Goal: Task Accomplishment & Management: Complete application form

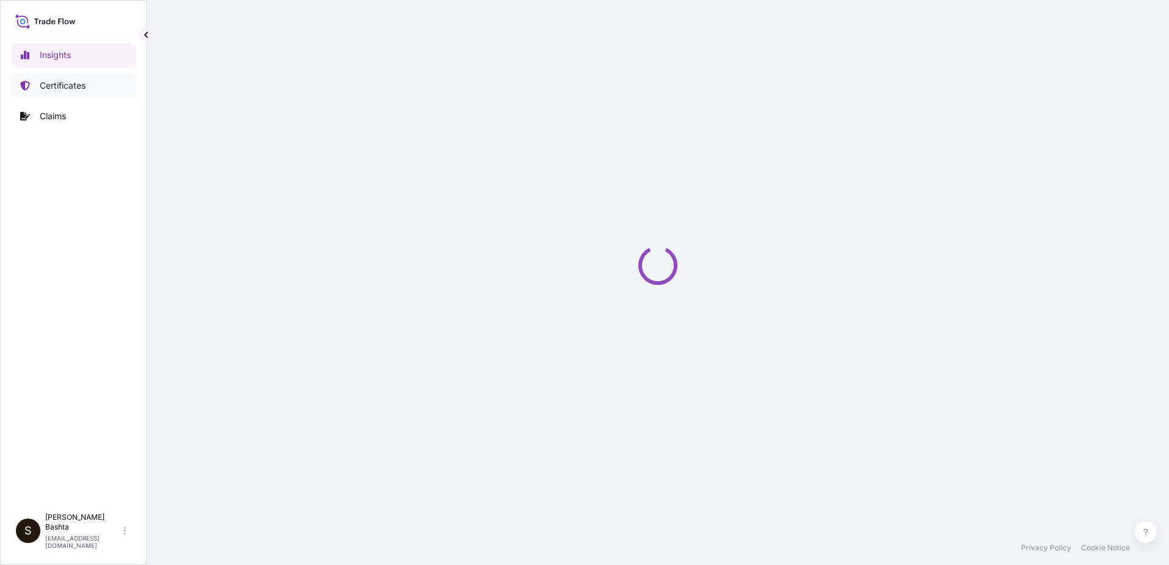
click at [93, 85] on link "Certificates" at bounding box center [73, 85] width 126 height 24
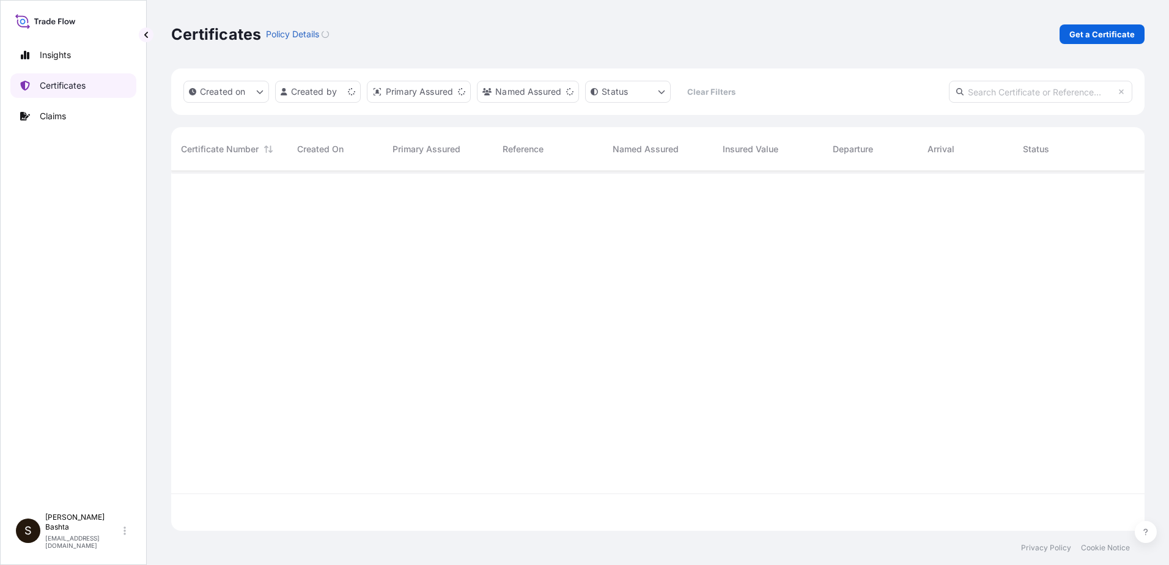
scroll to position [357, 964]
click at [1111, 33] on p "Get a Certificate" at bounding box center [1101, 34] width 65 height 12
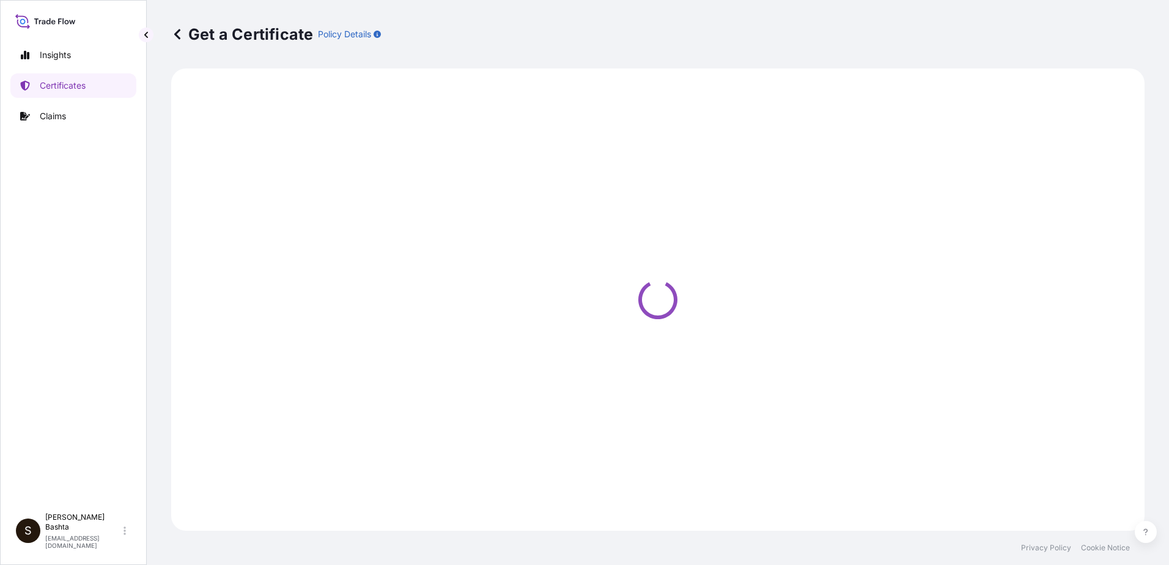
select select "Barge"
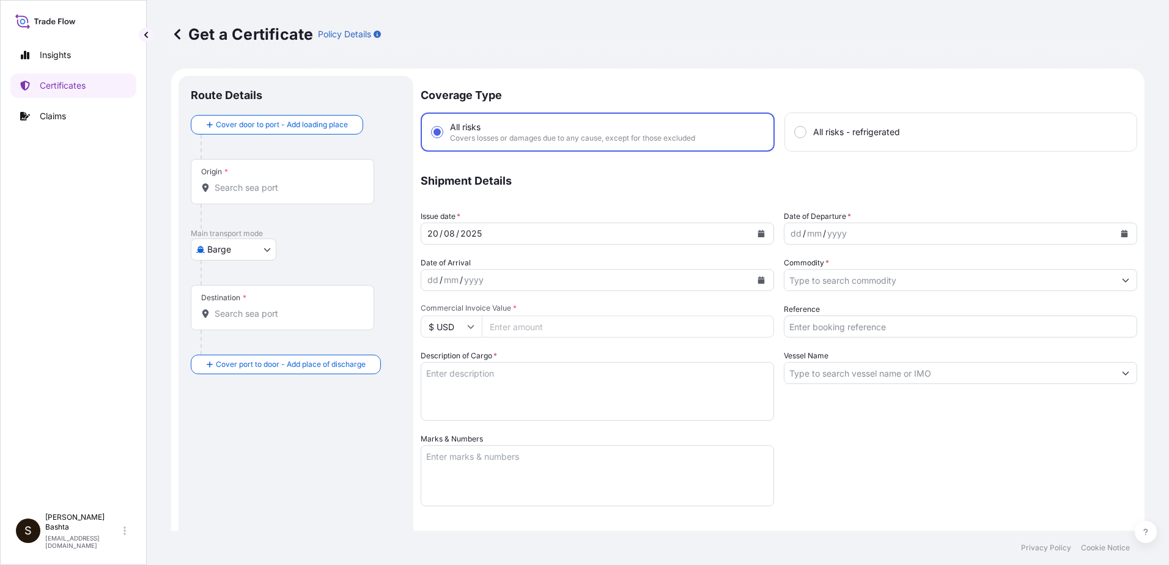
click at [254, 177] on div "Origin *" at bounding box center [282, 181] width 183 height 45
click at [254, 182] on input "Origin *" at bounding box center [287, 188] width 144 height 12
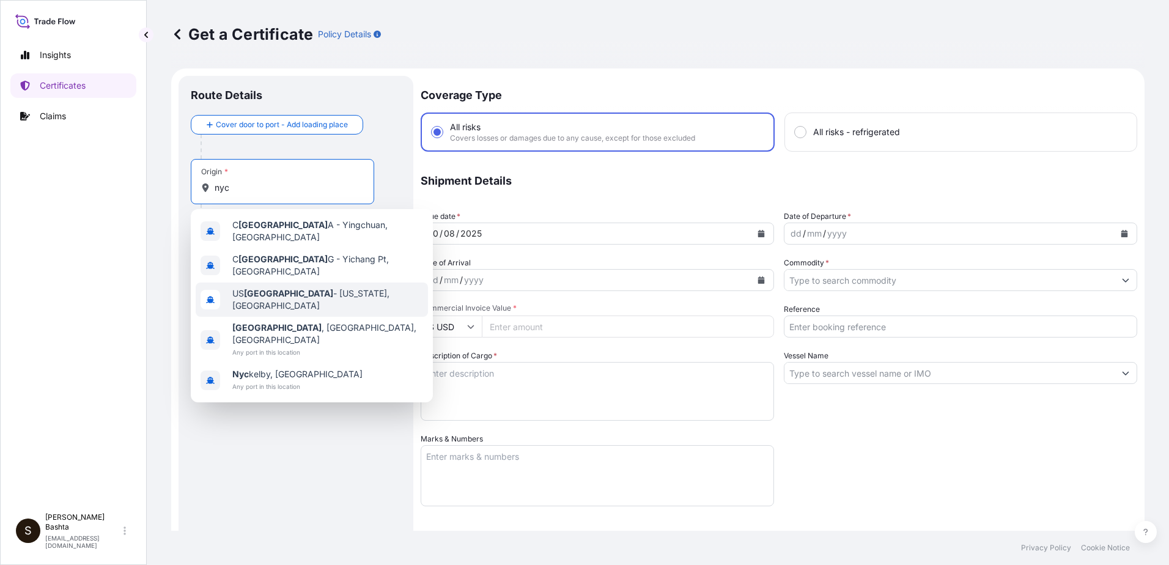
click at [316, 287] on span "US [GEOGRAPHIC_DATA] - [US_STATE], [GEOGRAPHIC_DATA]" at bounding box center [327, 299] width 191 height 24
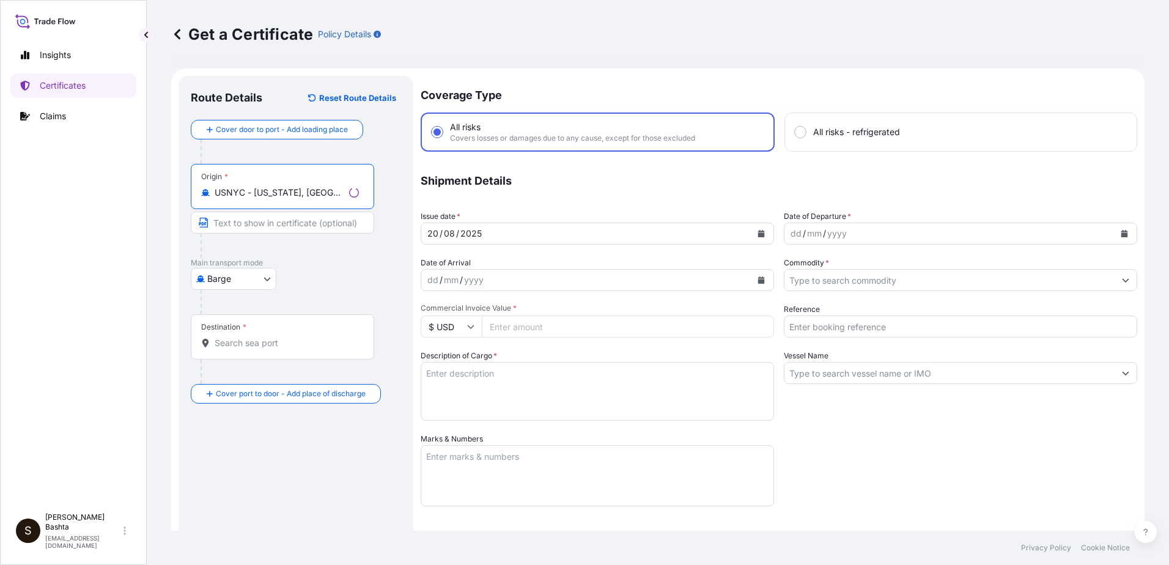
type input "USNYC - [US_STATE], [GEOGRAPHIC_DATA]"
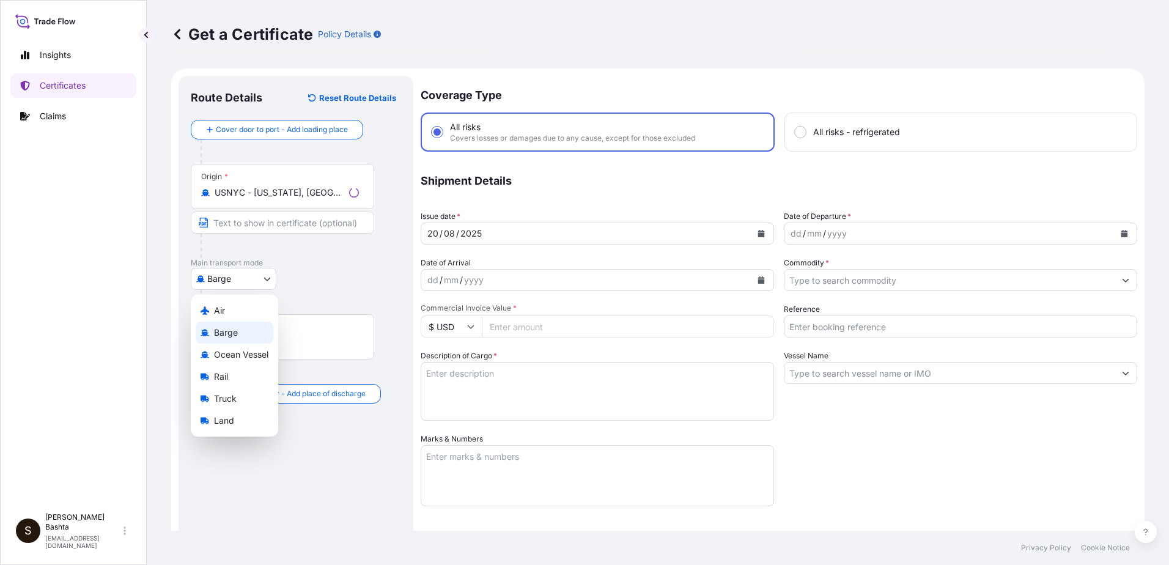
click at [265, 282] on body "0 options available. 5 options available. Insights Certificates Claims S [PERSO…" at bounding box center [584, 282] width 1169 height 565
click at [225, 312] on span "Air" at bounding box center [219, 310] width 11 height 12
select select "Air"
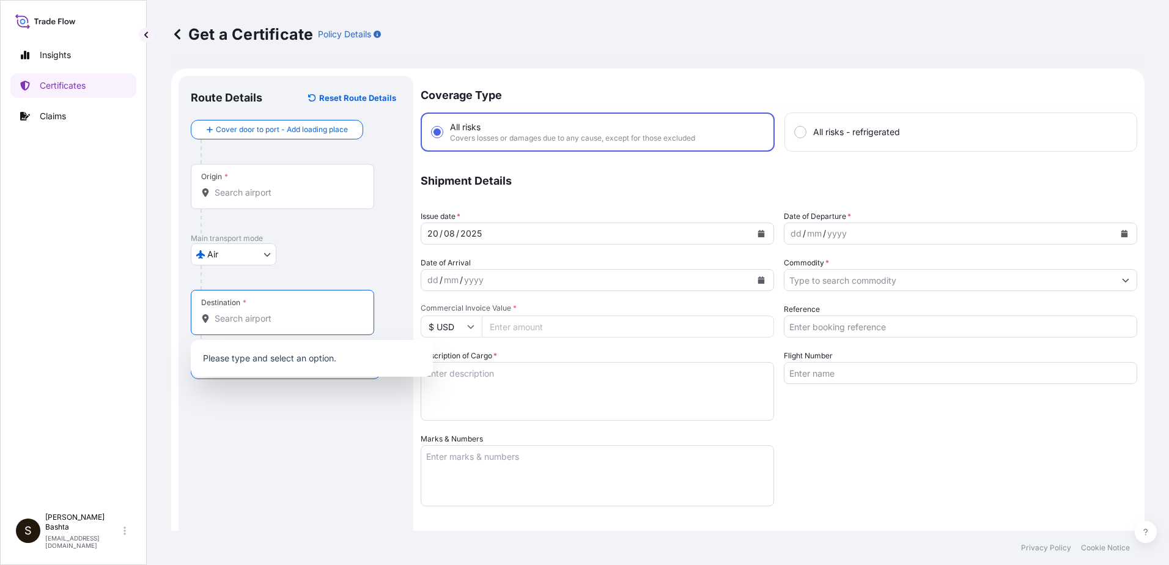
click at [241, 319] on input "Destination *" at bounding box center [287, 318] width 144 height 12
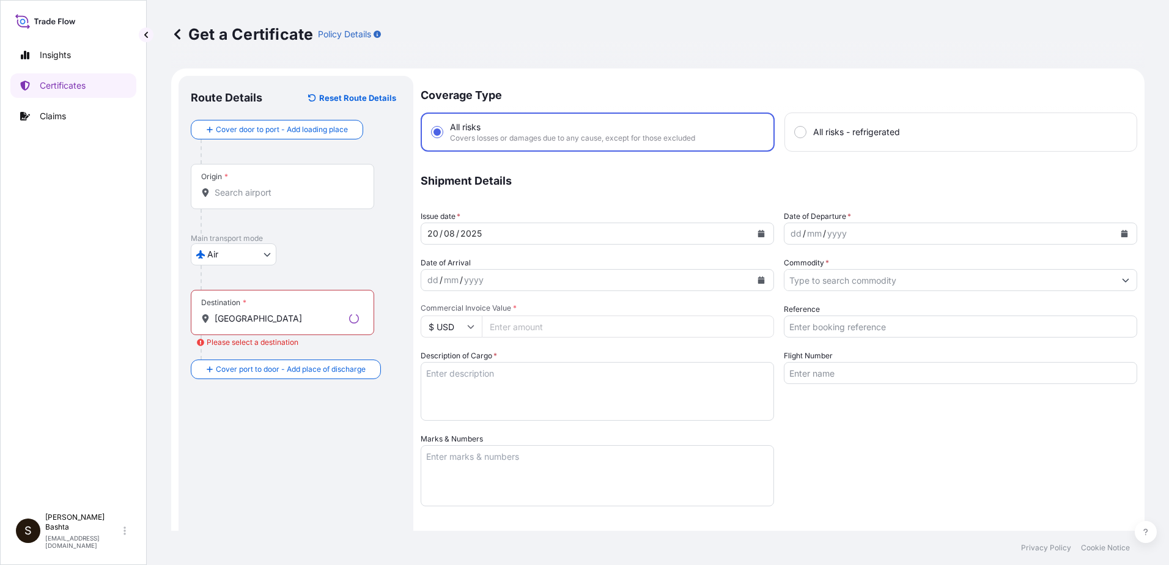
click at [276, 386] on div "Route Details Reset Route Details Cover door to port - Add loading place Place …" at bounding box center [296, 405] width 210 height 634
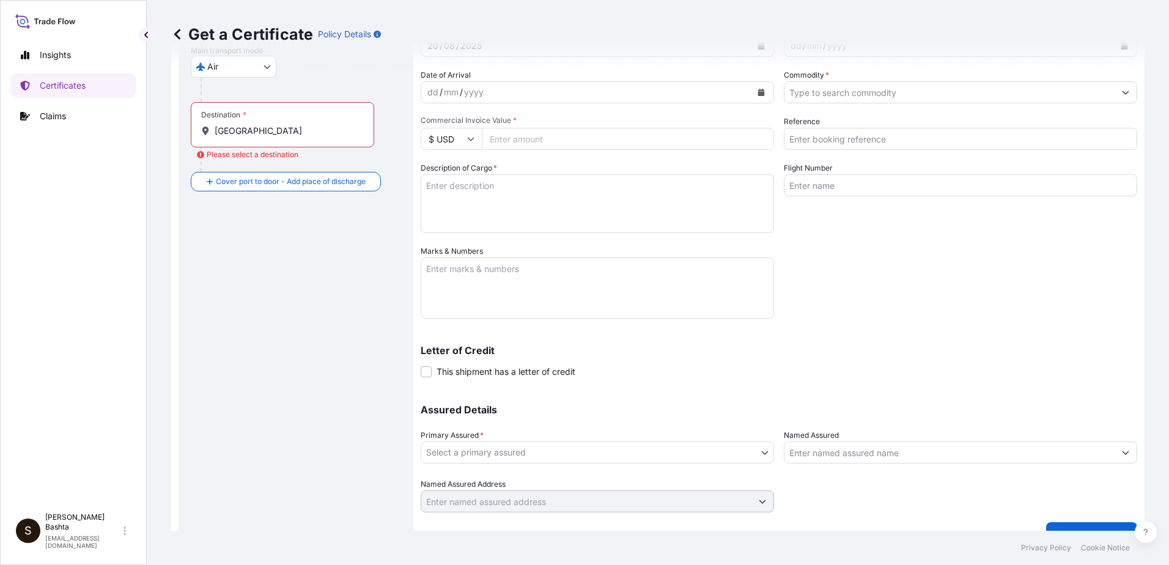
scroll to position [211, 0]
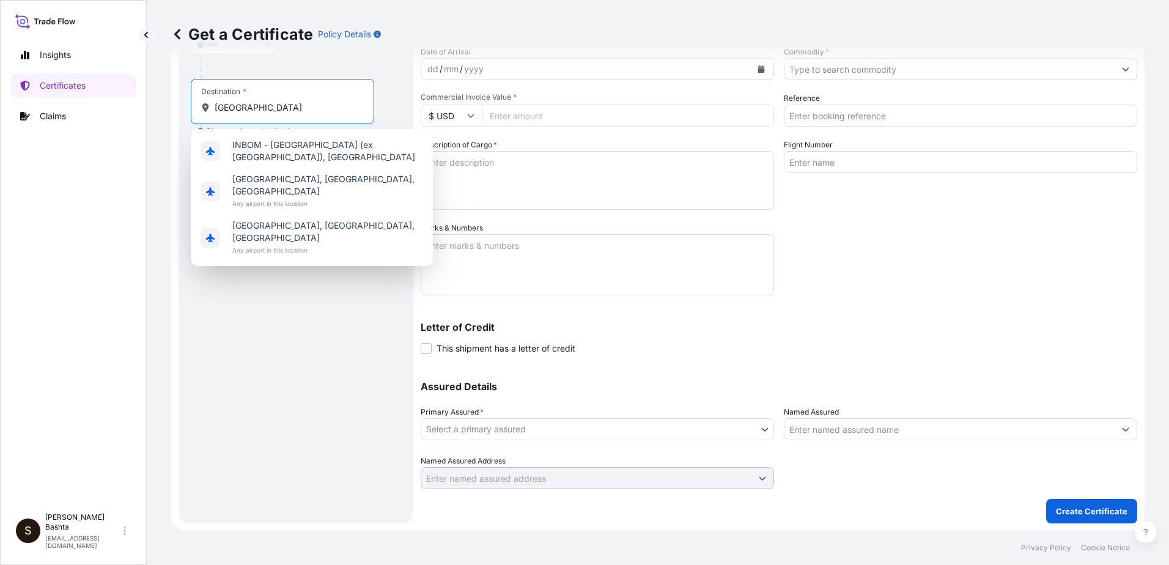
click at [256, 106] on input "mumbai" at bounding box center [287, 107] width 144 height 12
click at [275, 175] on span "Mumbai, Maharashtra, India" at bounding box center [327, 185] width 191 height 24
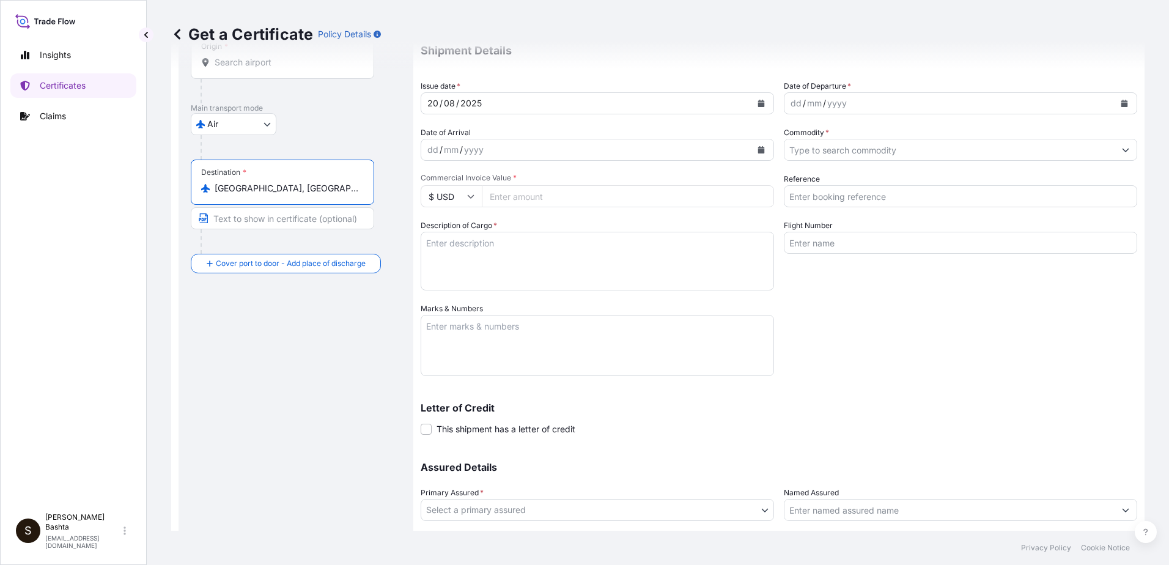
scroll to position [0, 0]
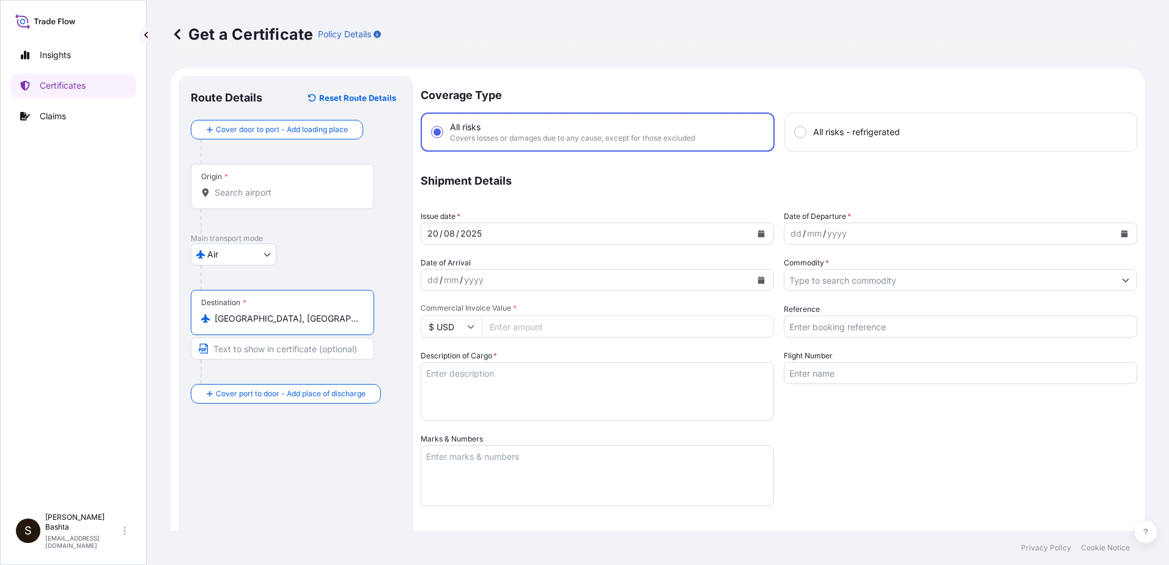
type input "Mumbai, Maharashtra, India"
click at [790, 237] on div "dd" at bounding box center [795, 233] width 13 height 15
click at [1122, 277] on icon "Show suggestions" at bounding box center [1125, 279] width 7 height 7
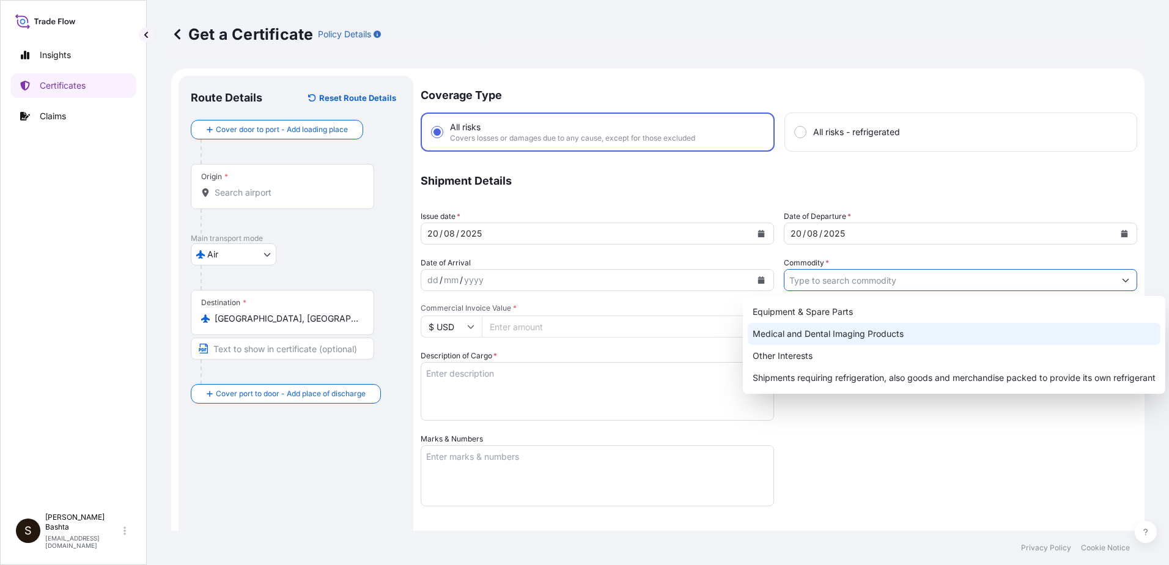
click at [874, 332] on div "Medical and Dental Imaging Products" at bounding box center [954, 334] width 413 height 22
type input "Medical and Dental Imaging Products"
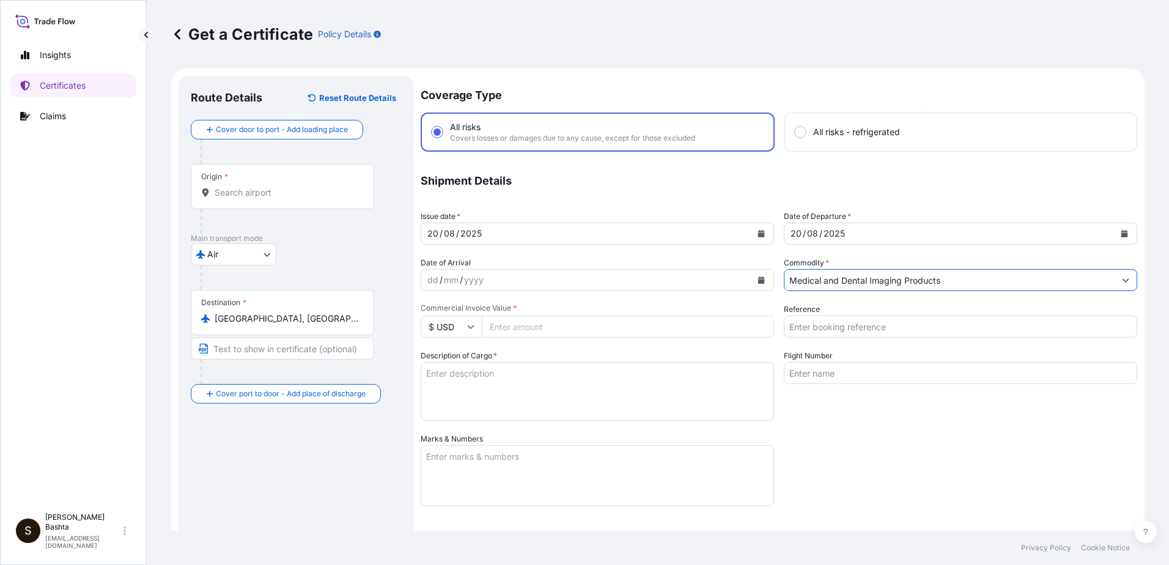
click at [821, 329] on input "Reference" at bounding box center [960, 326] width 353 height 22
type input "21244005"
click at [500, 328] on input "Commercial Invoice Value *" at bounding box center [628, 326] width 292 height 22
type input "23978.40"
click at [432, 389] on textarea "Description of Cargo *" at bounding box center [597, 391] width 353 height 59
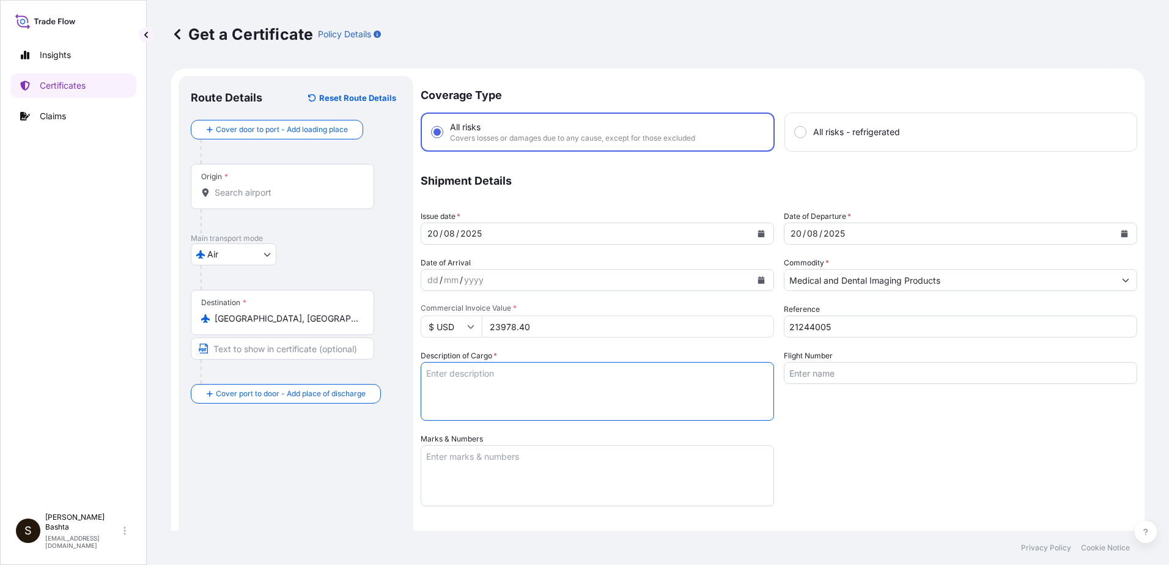
click at [441, 369] on textarea "Description of Cargo *" at bounding box center [597, 391] width 353 height 59
click at [441, 370] on textarea "Description of Cargo *" at bounding box center [597, 391] width 353 height 59
click at [436, 382] on textarea "Description of Cargo *" at bounding box center [597, 391] width 353 height 59
type textarea "MEDICAL AND DENTAL IMAGING PRODUCTS"
click at [482, 454] on textarea "Marks & Numbers" at bounding box center [597, 475] width 353 height 61
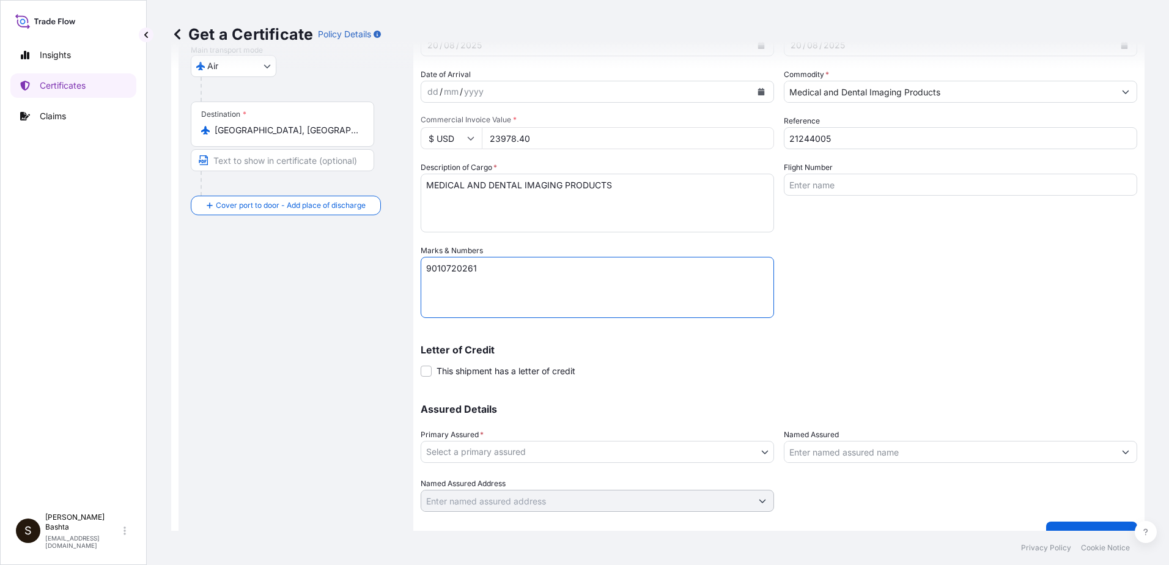
scroll to position [211, 0]
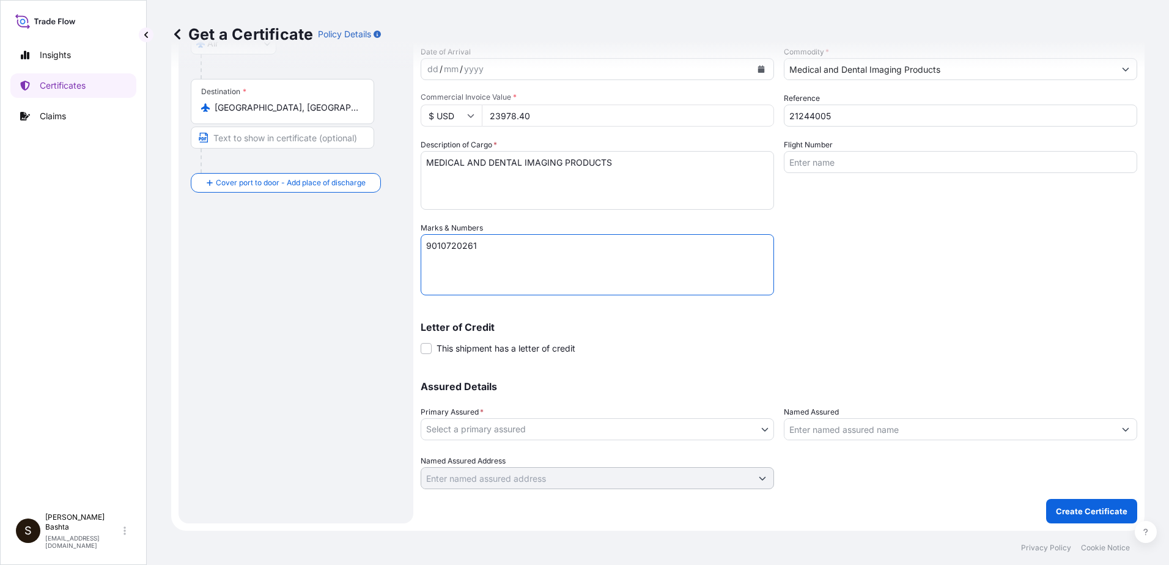
type textarea "9010720261"
click at [759, 428] on body "Insights Certificates Claims S Stella Bashta stella.bashta@carestream.com Get a…" at bounding box center [584, 282] width 1169 height 565
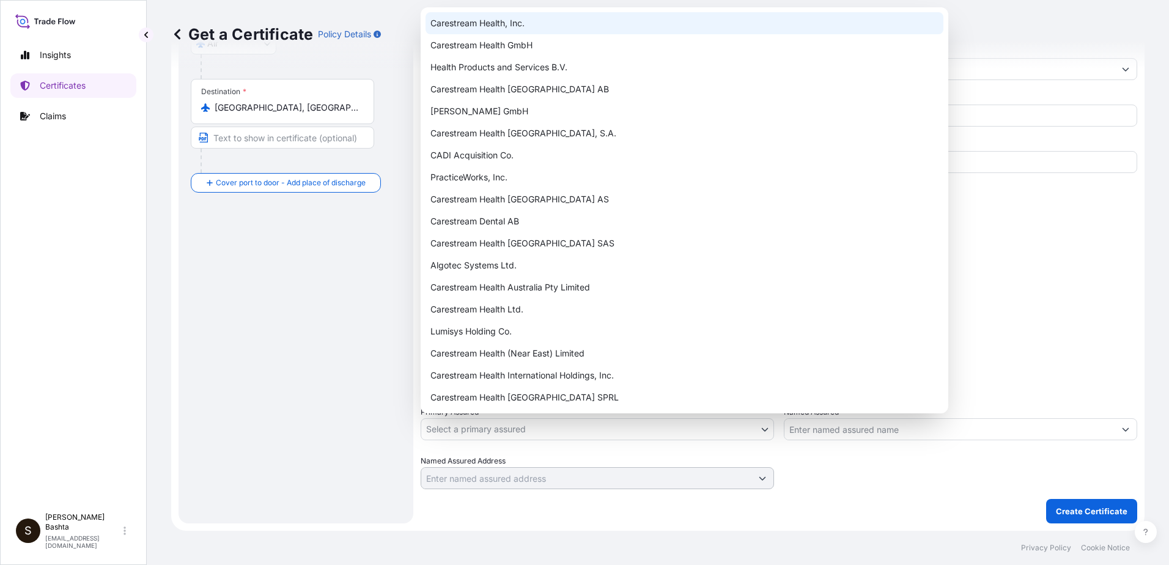
click at [488, 28] on div "Carestream Health, Inc." at bounding box center [684, 23] width 518 height 22
select select "32008"
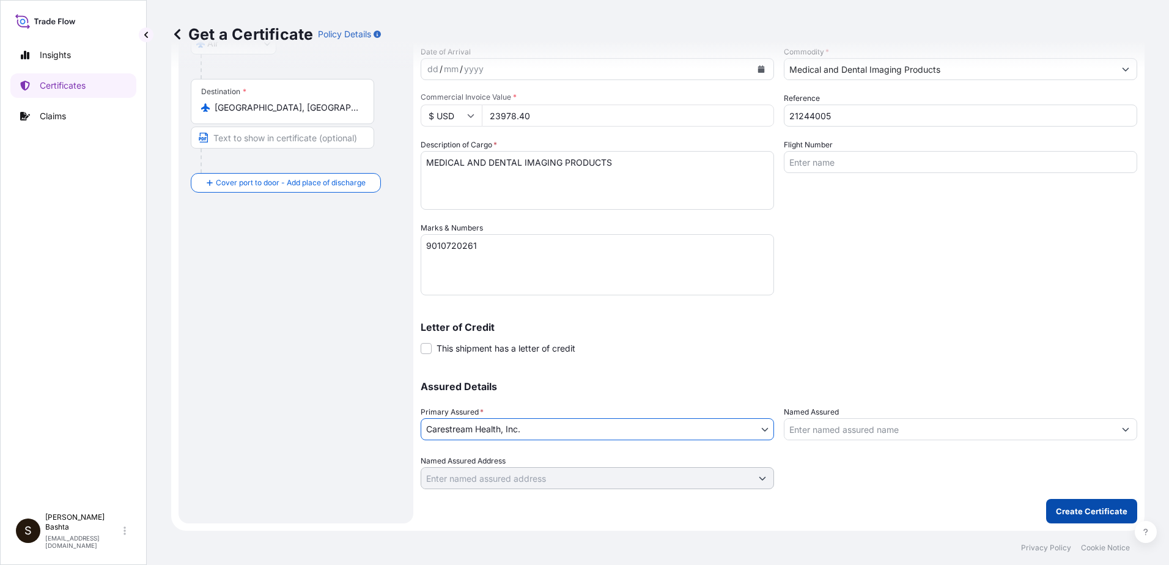
click at [1106, 514] on p "Create Certificate" at bounding box center [1092, 511] width 72 height 12
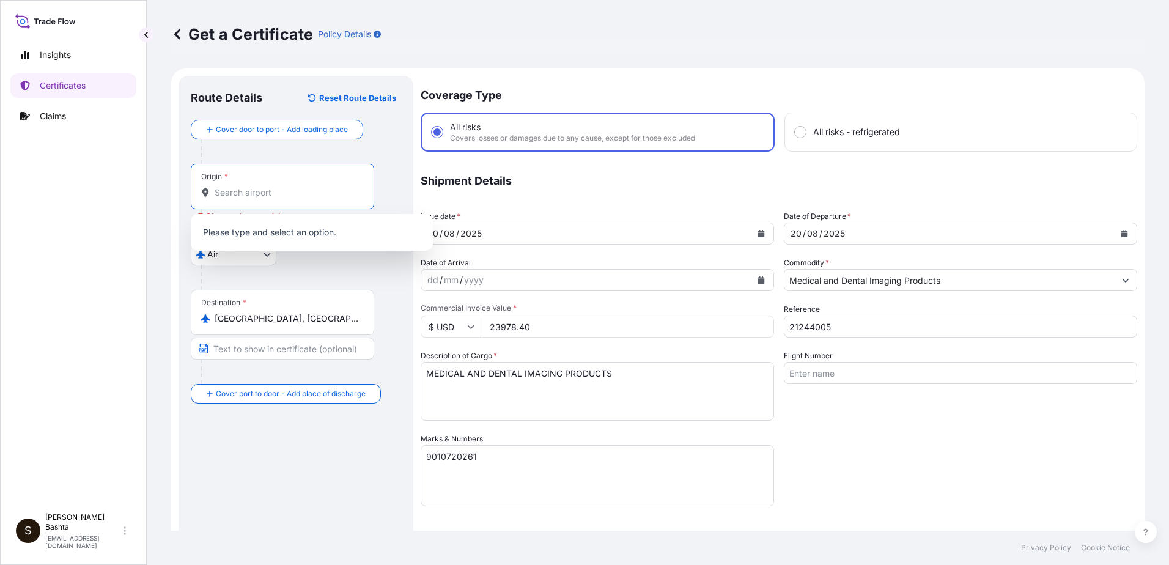
click at [260, 197] on input "Origin * Please select an origin" at bounding box center [287, 192] width 144 height 12
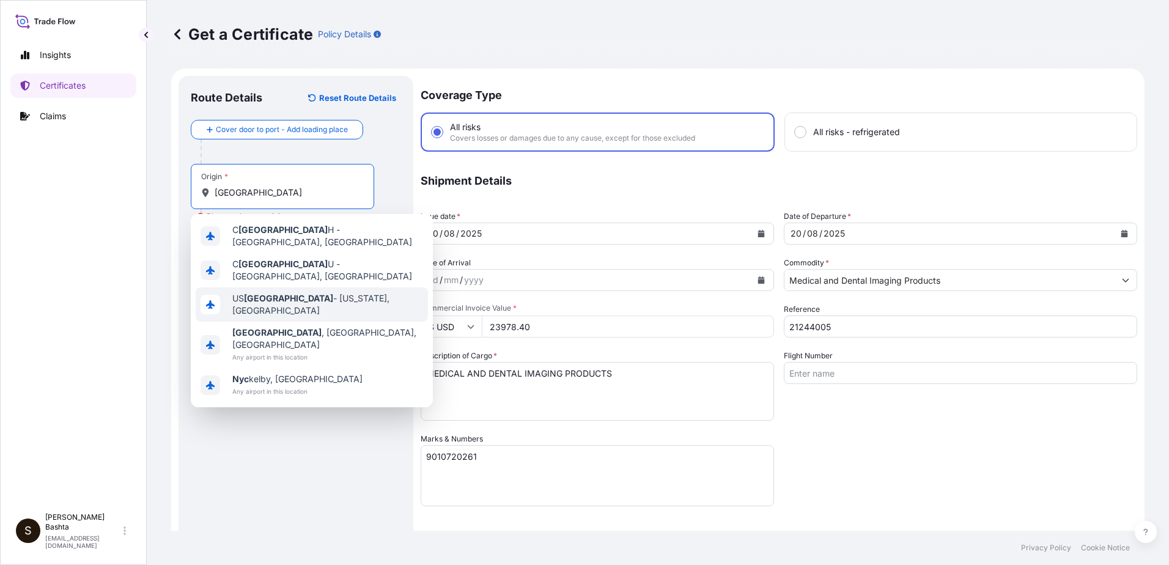
click at [302, 295] on span "US NYC - New York, United States" at bounding box center [327, 304] width 191 height 24
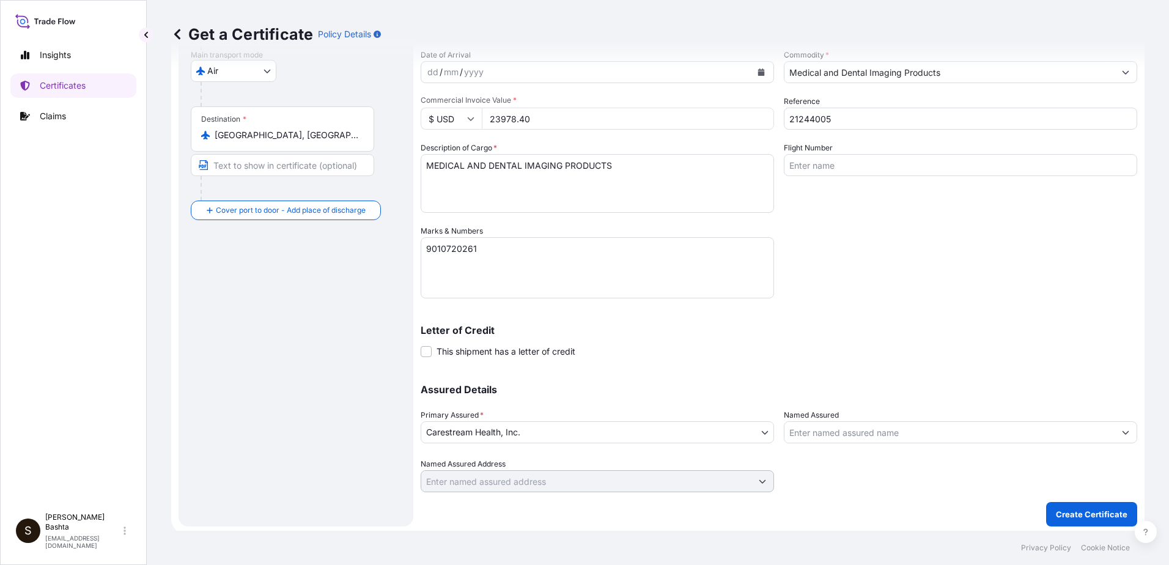
scroll to position [211, 0]
type input "USNYC - New York, United States"
click at [1091, 509] on p "Create Certificate" at bounding box center [1092, 511] width 72 height 12
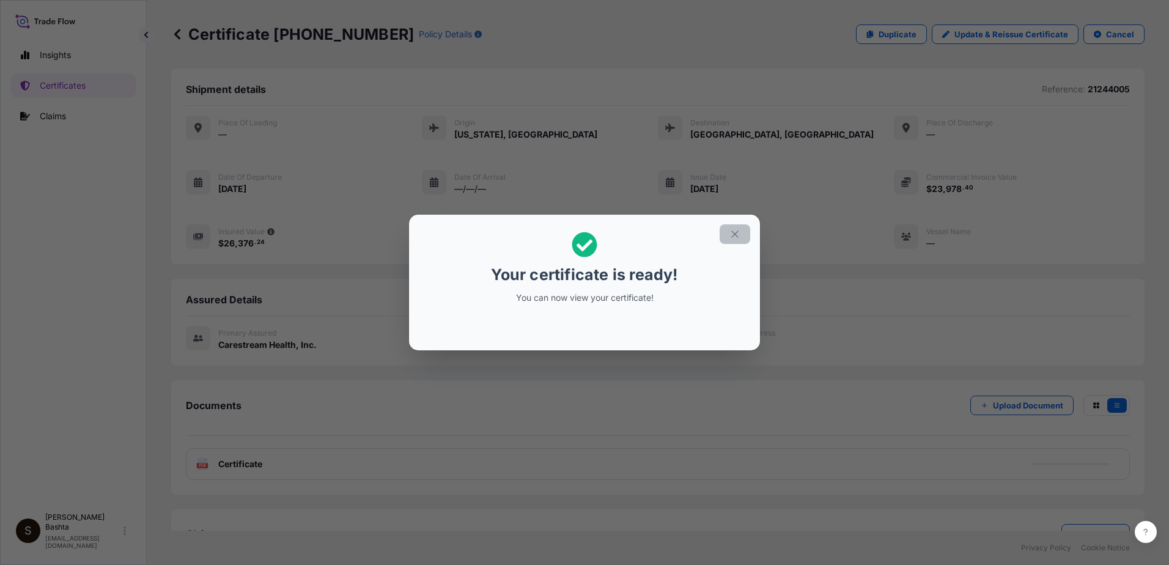
click at [739, 235] on icon "button" at bounding box center [734, 234] width 11 height 11
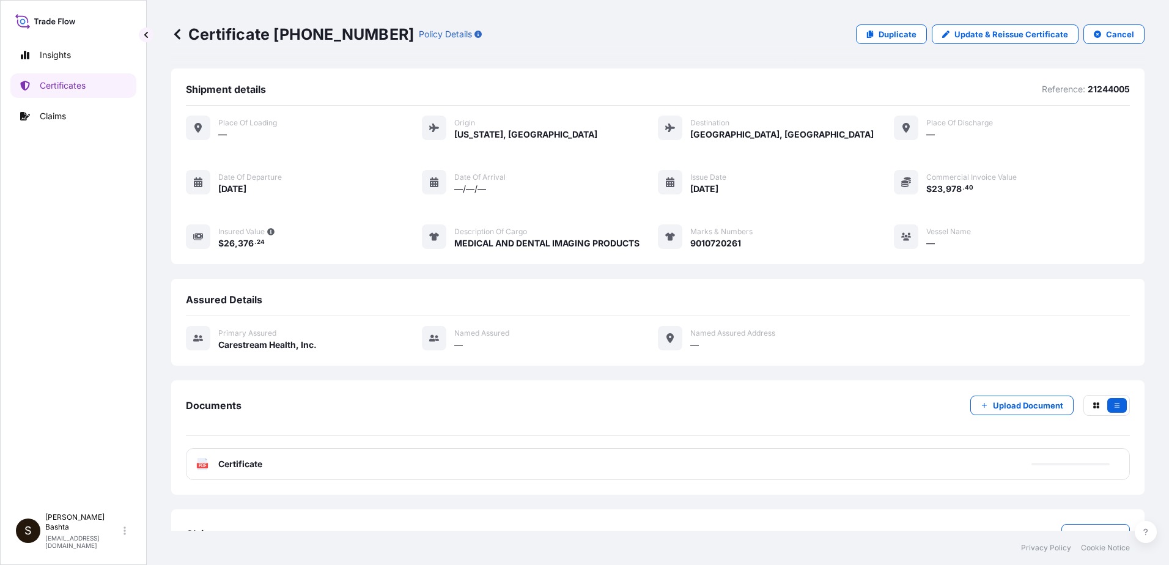
click at [202, 468] on rect at bounding box center [202, 465] width 11 height 5
click at [202, 466] on text "PDF" at bounding box center [203, 465] width 8 height 4
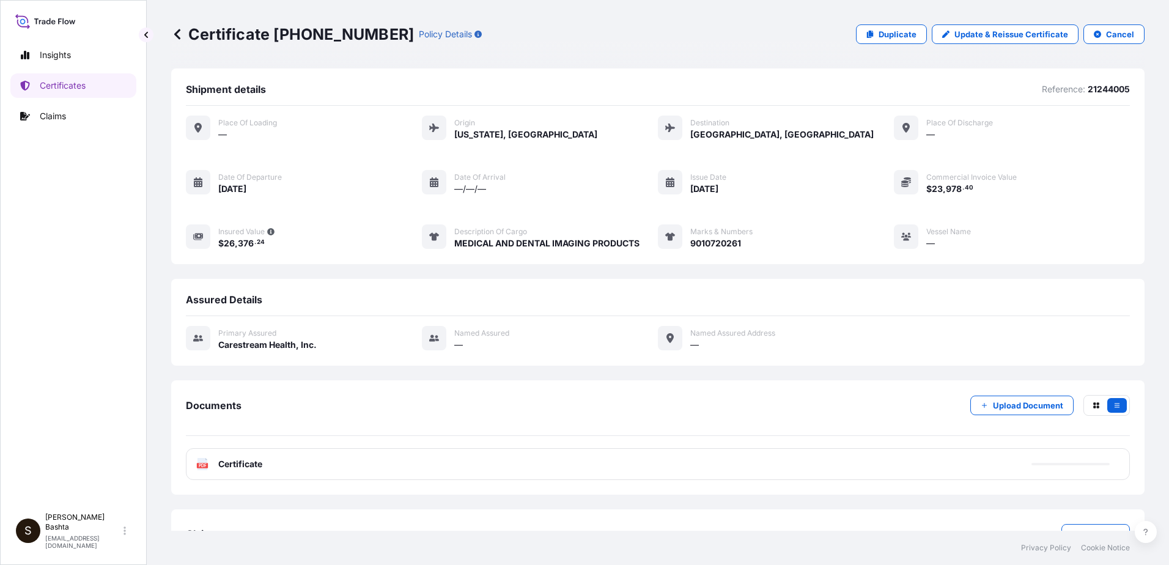
click at [202, 463] on icon at bounding box center [202, 464] width 10 height 12
click at [201, 463] on icon at bounding box center [202, 464] width 10 height 12
drag, startPoint x: 201, startPoint y: 463, endPoint x: 199, endPoint y: 471, distance: 8.0
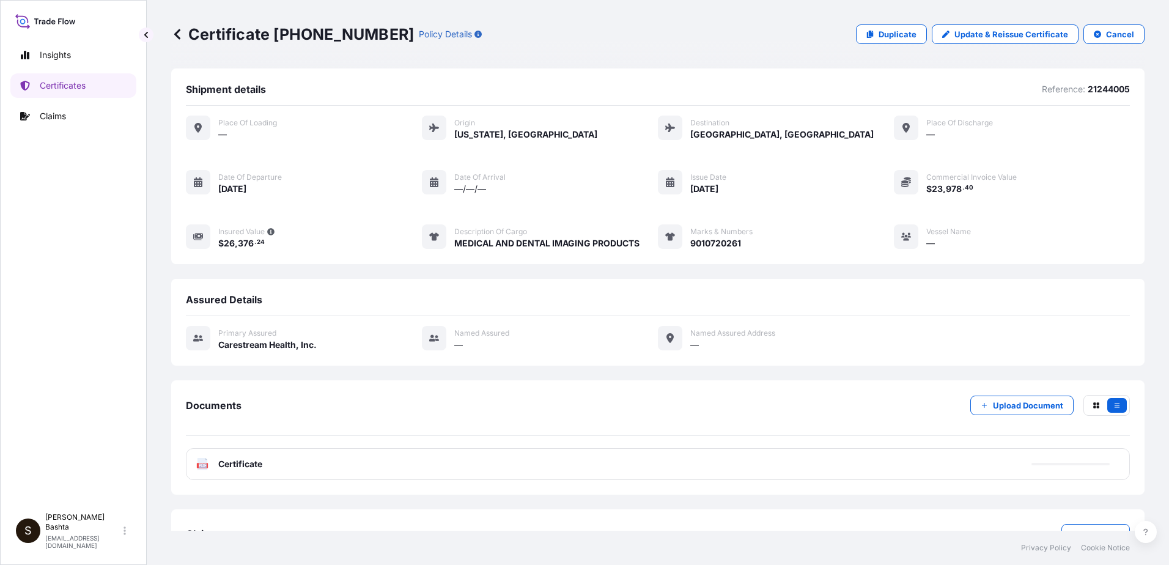
click at [199, 471] on div "PDF Certificate" at bounding box center [658, 464] width 944 height 32
click at [201, 467] on text "PDF" at bounding box center [203, 465] width 8 height 4
drag, startPoint x: 201, startPoint y: 467, endPoint x: 204, endPoint y: 462, distance: 6.3
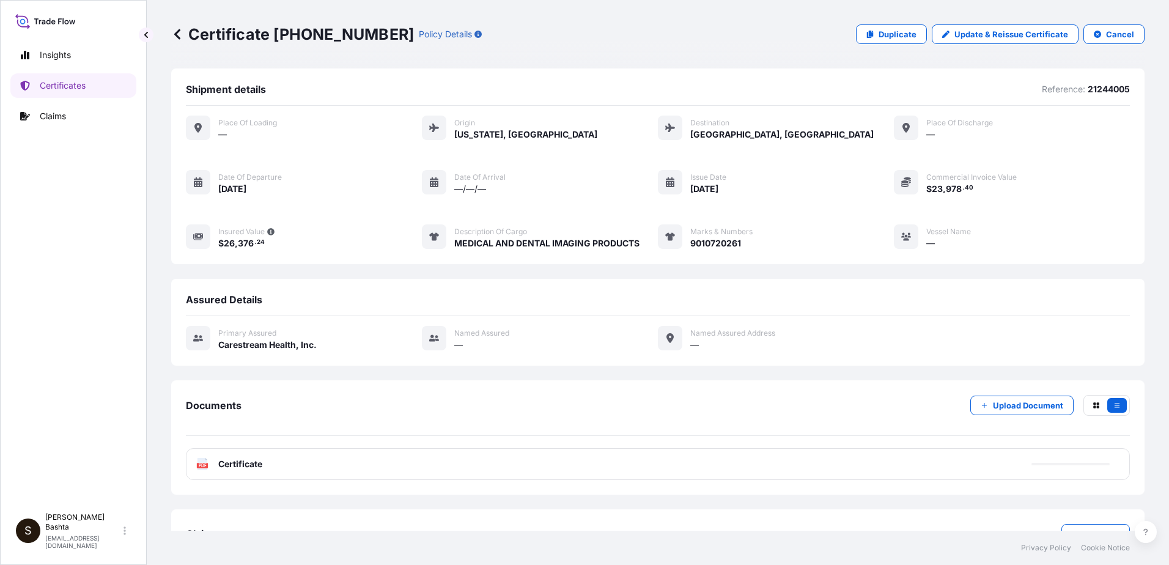
click at [204, 462] on icon at bounding box center [202, 464] width 10 height 12
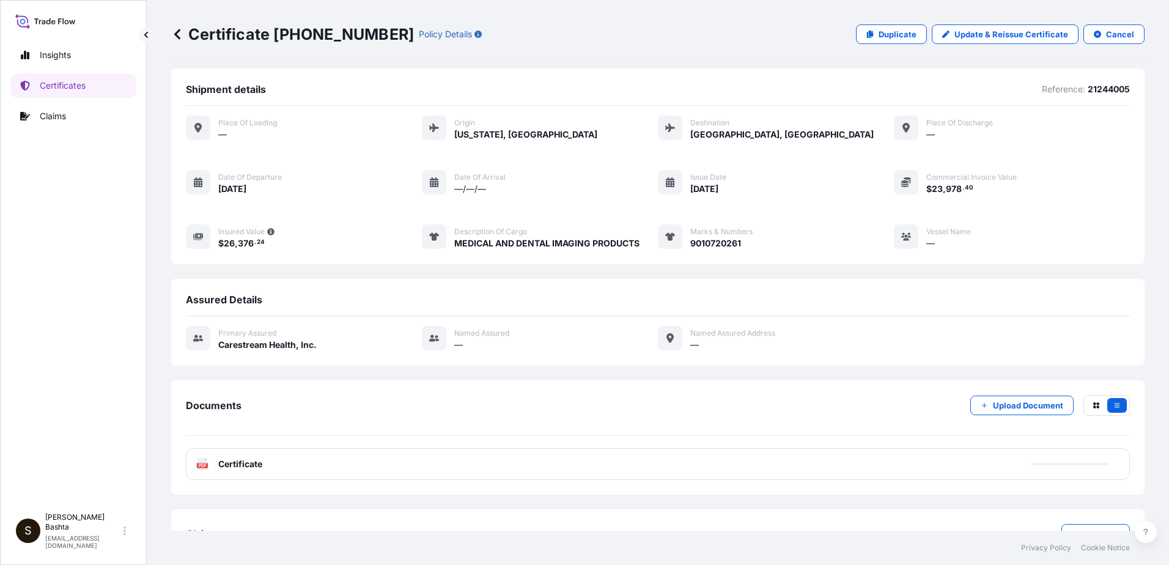
drag, startPoint x: 204, startPoint y: 462, endPoint x: 224, endPoint y: 468, distance: 21.3
click at [224, 468] on span "Certificate" at bounding box center [240, 464] width 44 height 12
drag, startPoint x: 224, startPoint y: 467, endPoint x: 213, endPoint y: 470, distance: 10.8
click at [213, 470] on div "PDF Certificate" at bounding box center [658, 464] width 944 height 32
drag, startPoint x: 213, startPoint y: 470, endPoint x: 206, endPoint y: 464, distance: 9.5
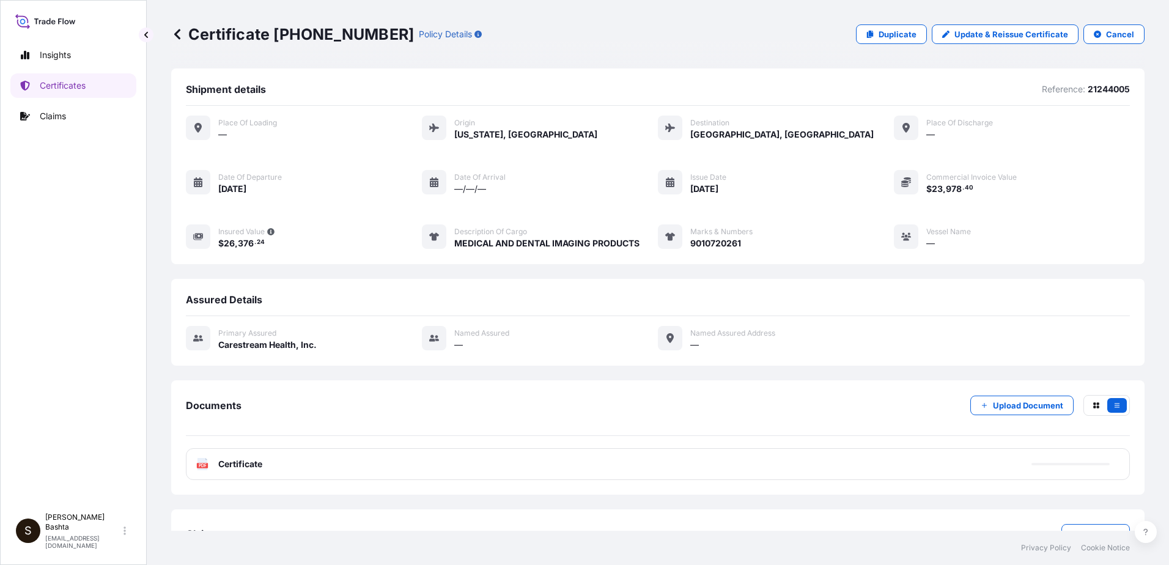
click at [206, 464] on text "PDF" at bounding box center [203, 465] width 8 height 4
click at [199, 466] on text "PDF" at bounding box center [203, 465] width 8 height 4
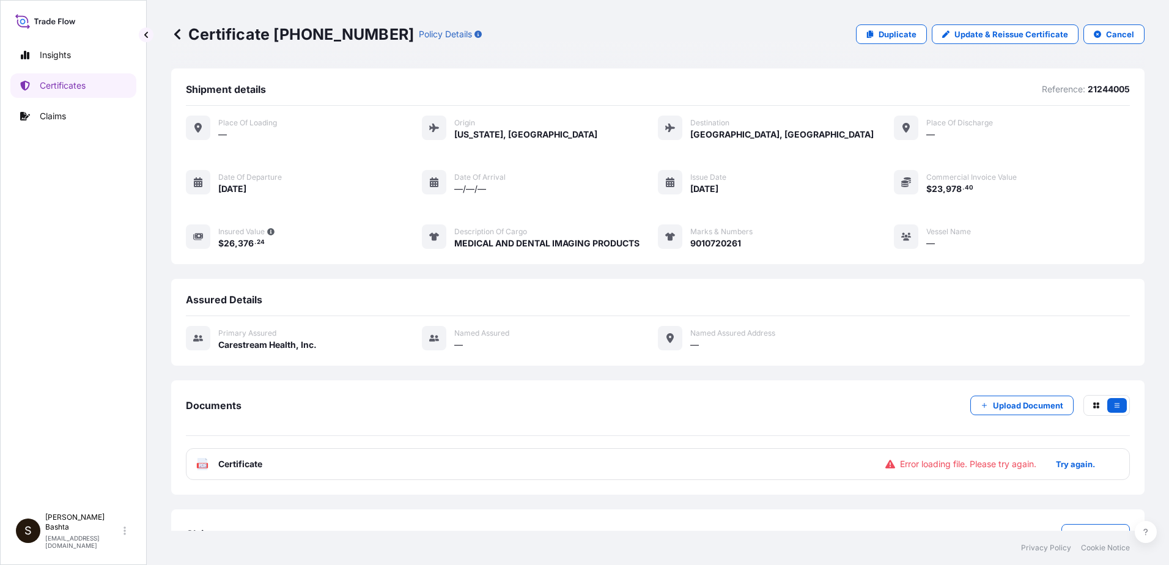
click at [199, 463] on text "PDF" at bounding box center [203, 465] width 8 height 4
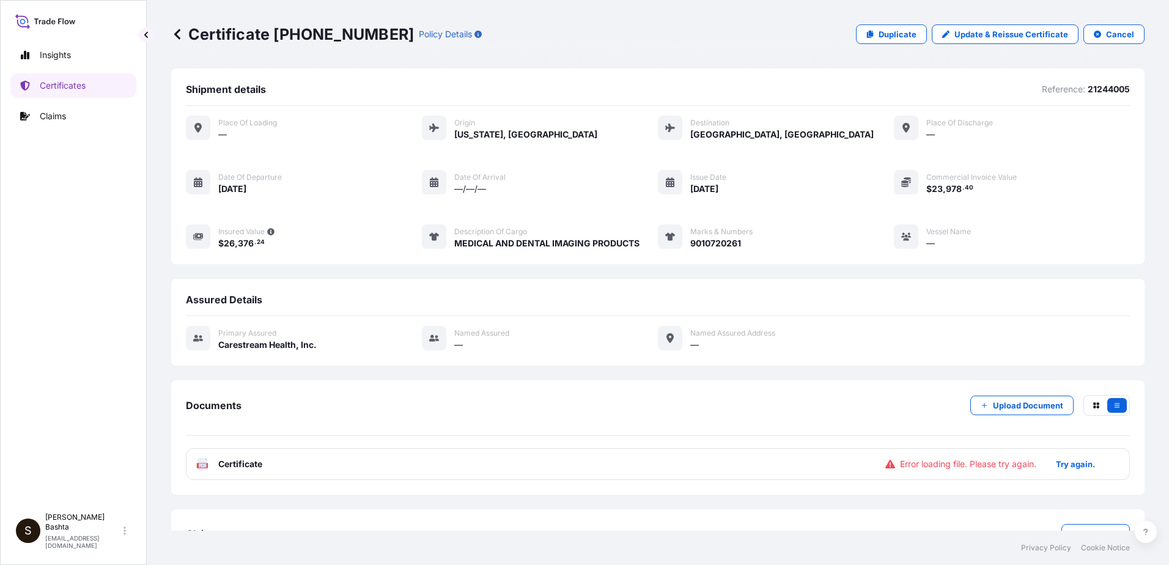
click at [199, 463] on text "PDF" at bounding box center [203, 465] width 8 height 4
drag, startPoint x: 199, startPoint y: 463, endPoint x: 226, endPoint y: 463, distance: 26.9
click at [226, 463] on span "Certificate" at bounding box center [240, 464] width 44 height 12
click at [223, 462] on span "Certificate" at bounding box center [240, 464] width 44 height 12
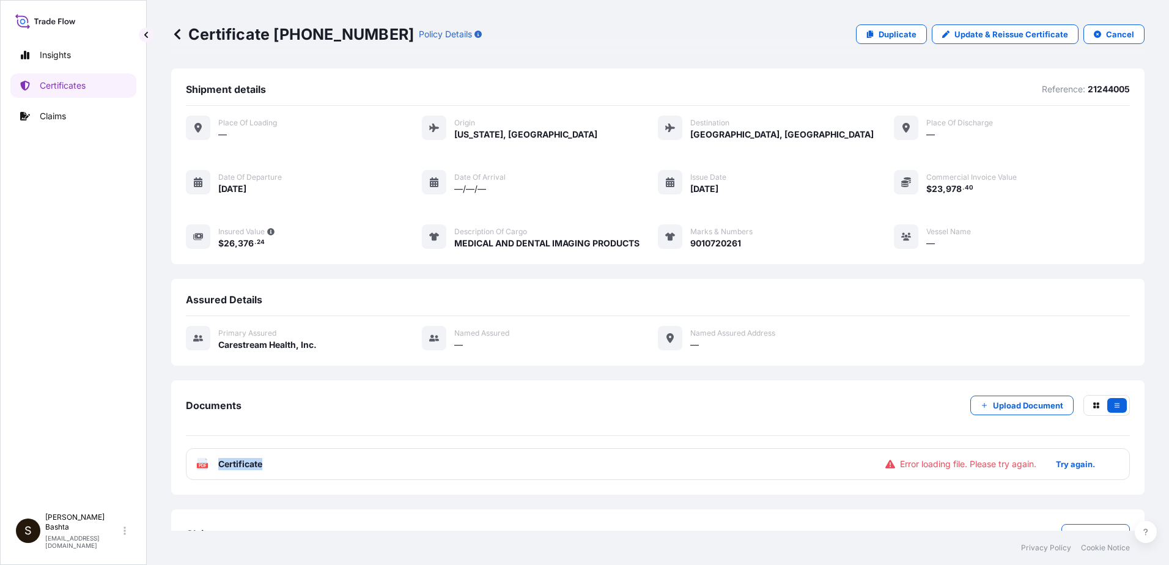
click at [223, 462] on span "Certificate" at bounding box center [240, 464] width 44 height 12
drag, startPoint x: 223, startPoint y: 462, endPoint x: 196, endPoint y: 464, distance: 27.0
click at [196, 464] on div "PDF Certificate Error loading file. Please try again. Try again." at bounding box center [658, 464] width 944 height 32
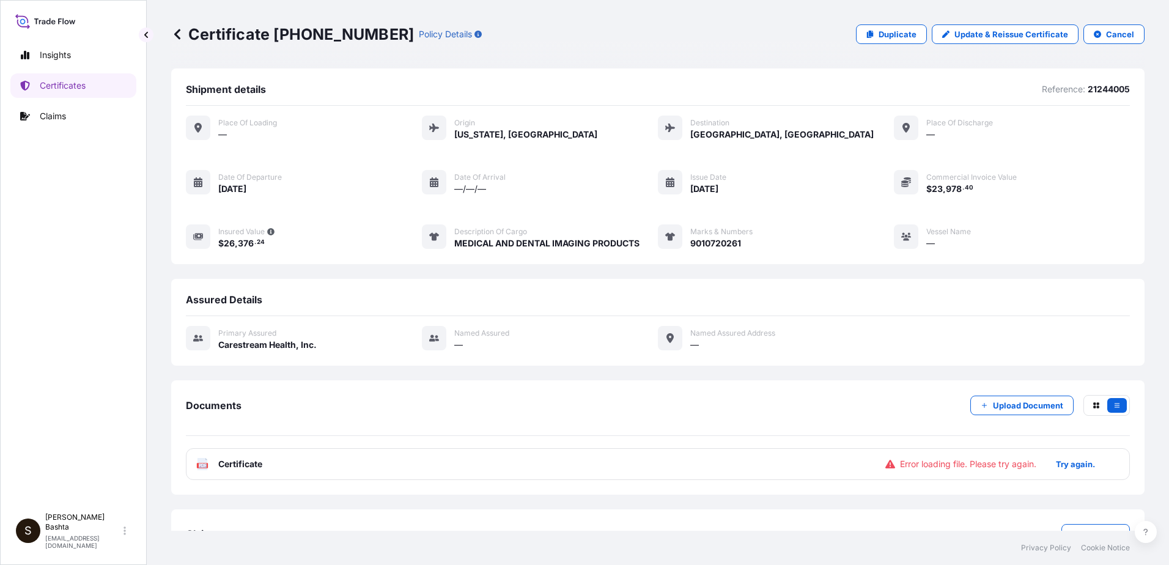
click at [196, 465] on div "PDF Certificate Error loading file. Please try again. Try again." at bounding box center [658, 464] width 944 height 32
click at [201, 466] on text "PDF" at bounding box center [203, 465] width 8 height 4
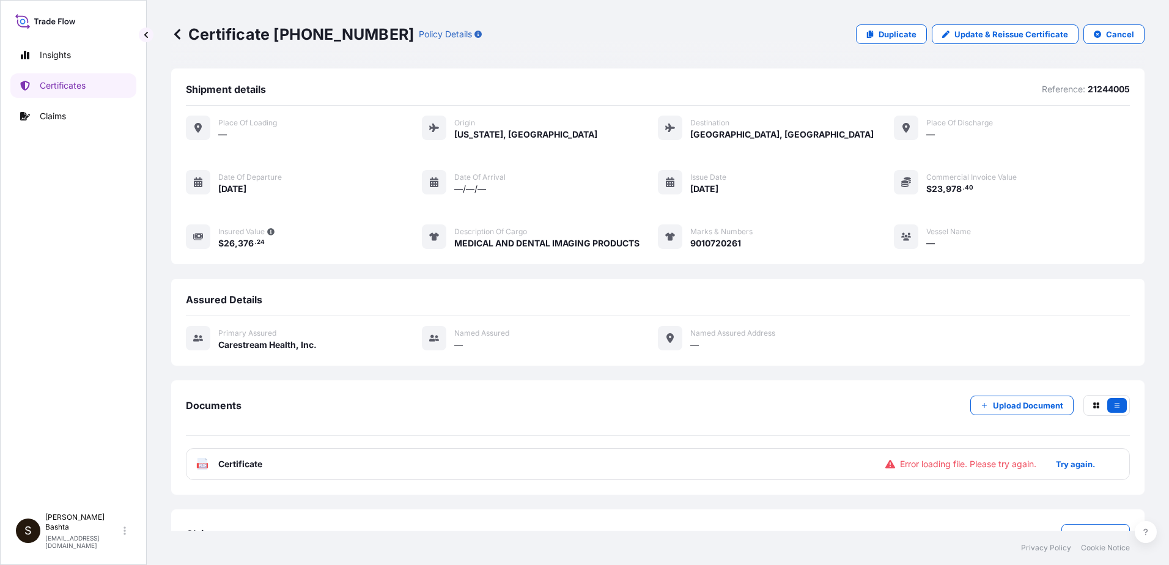
click at [201, 466] on text "PDF" at bounding box center [203, 465] width 8 height 4
click at [1024, 409] on p "Upload Document" at bounding box center [1028, 405] width 70 height 12
click at [84, 85] on p "Certificates" at bounding box center [63, 85] width 46 height 12
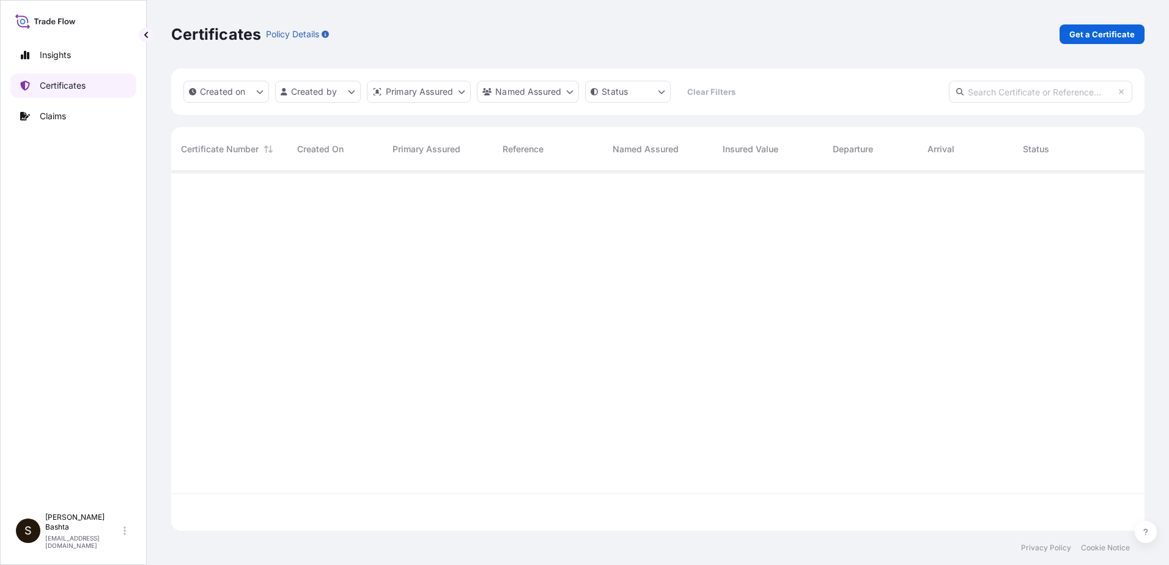
scroll to position [357, 964]
click at [1123, 37] on p "Get a Certificate" at bounding box center [1101, 34] width 65 height 12
select select "Barge"
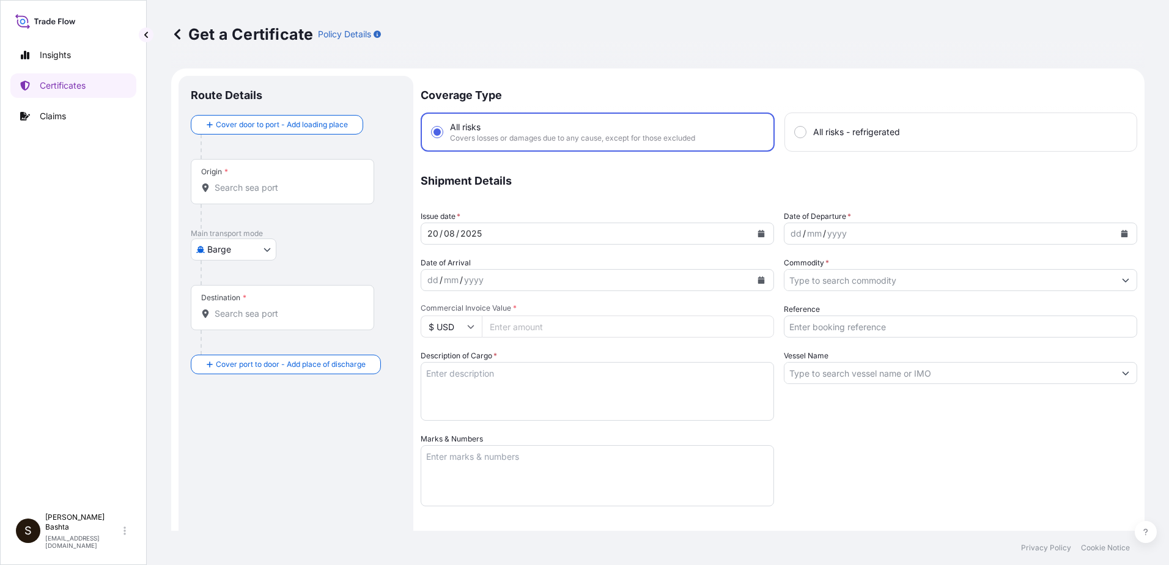
click at [267, 175] on div "Origin *" at bounding box center [282, 181] width 183 height 45
click at [267, 182] on input "Origin *" at bounding box center [287, 188] width 144 height 12
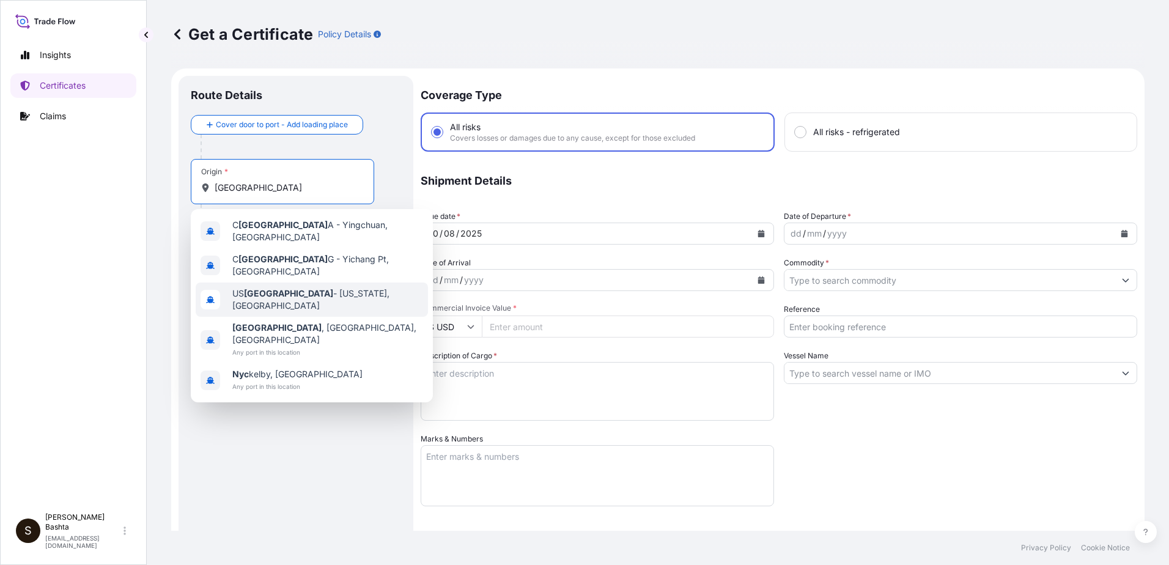
click at [333, 290] on span "US NYC - New York, United States" at bounding box center [327, 299] width 191 height 24
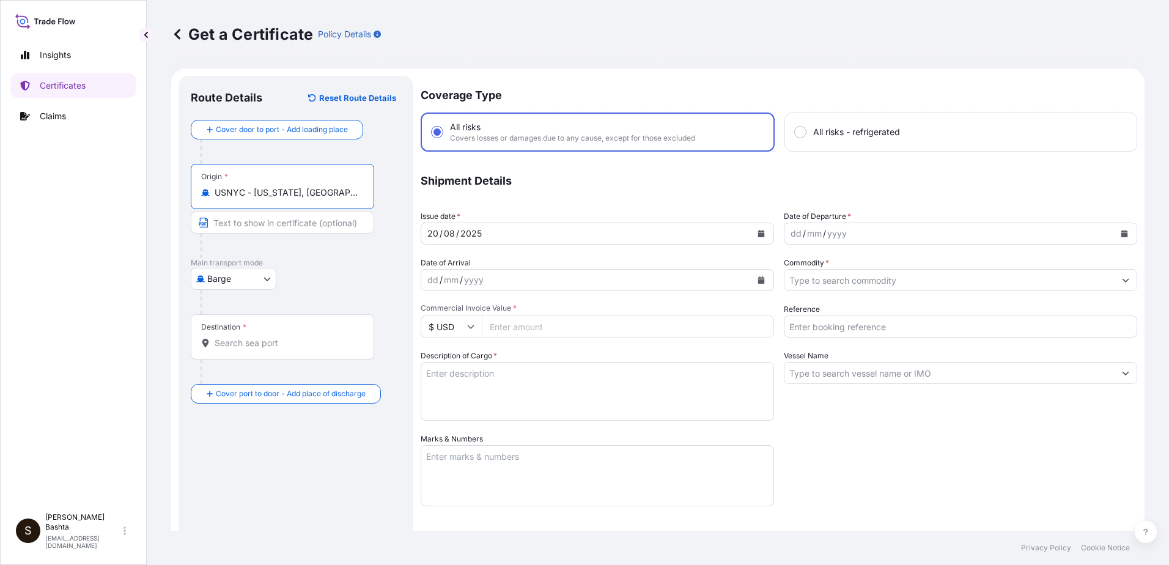
type input "USNYC - New York, United States"
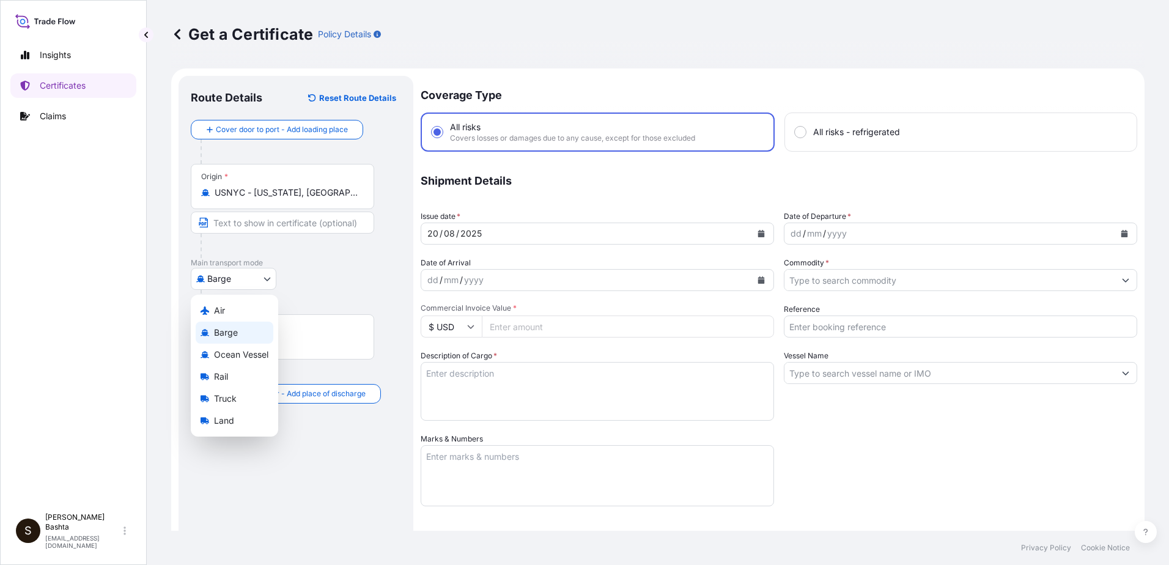
click at [265, 277] on body "Insights Certificates Claims S Stella Bashta stella.bashta@carestream.com Get a…" at bounding box center [584, 282] width 1169 height 565
click at [234, 307] on div "Air" at bounding box center [235, 311] width 78 height 22
select select "Air"
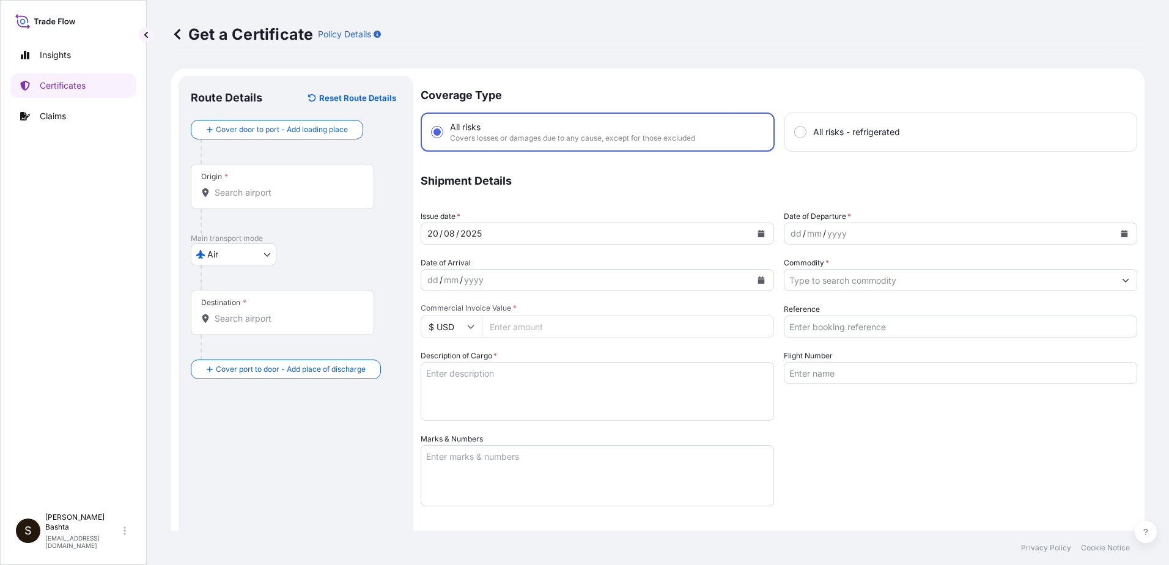
click at [260, 306] on div "Destination *" at bounding box center [282, 312] width 183 height 45
click at [260, 312] on input "Destination *" at bounding box center [287, 318] width 144 height 12
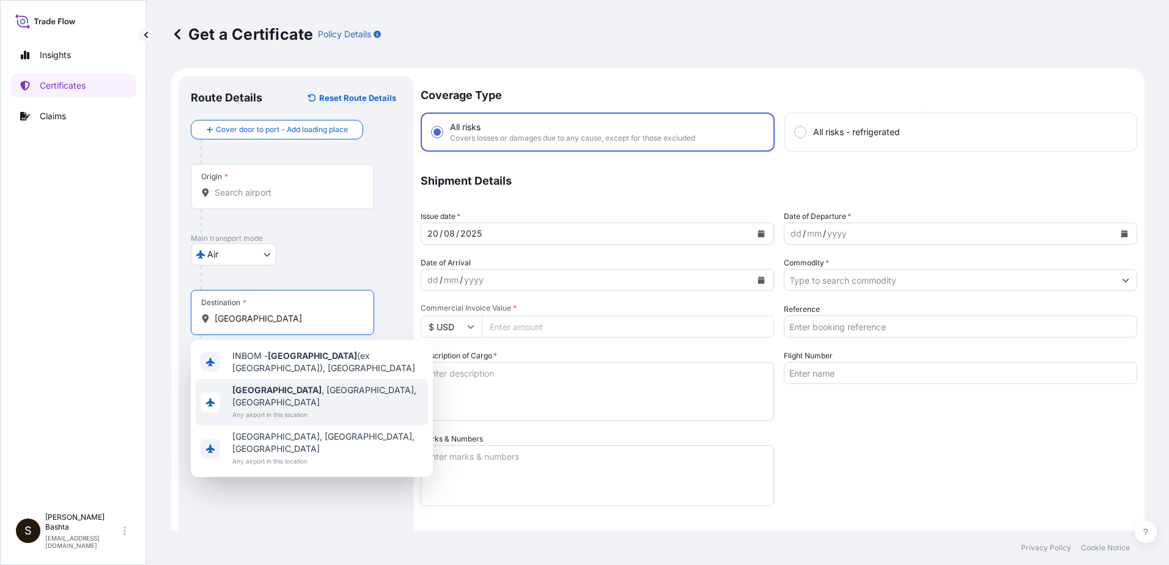
click at [269, 385] on span "Mumbai , Maharashtra, India" at bounding box center [327, 396] width 191 height 24
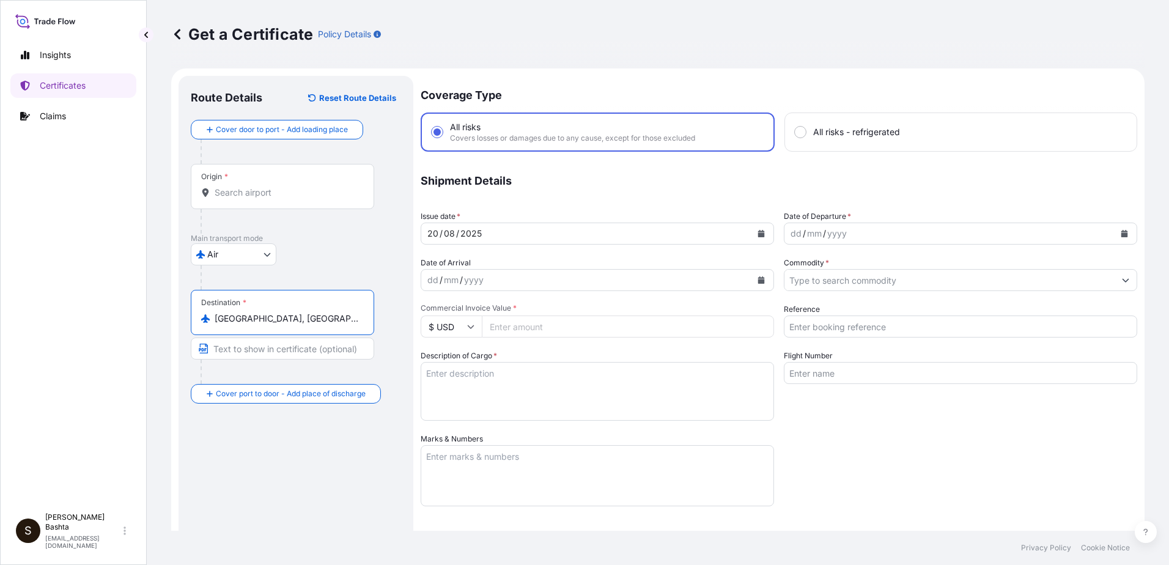
type input "Mumbai, Maharashtra, India"
click at [789, 235] on div "dd" at bounding box center [795, 233] width 13 height 15
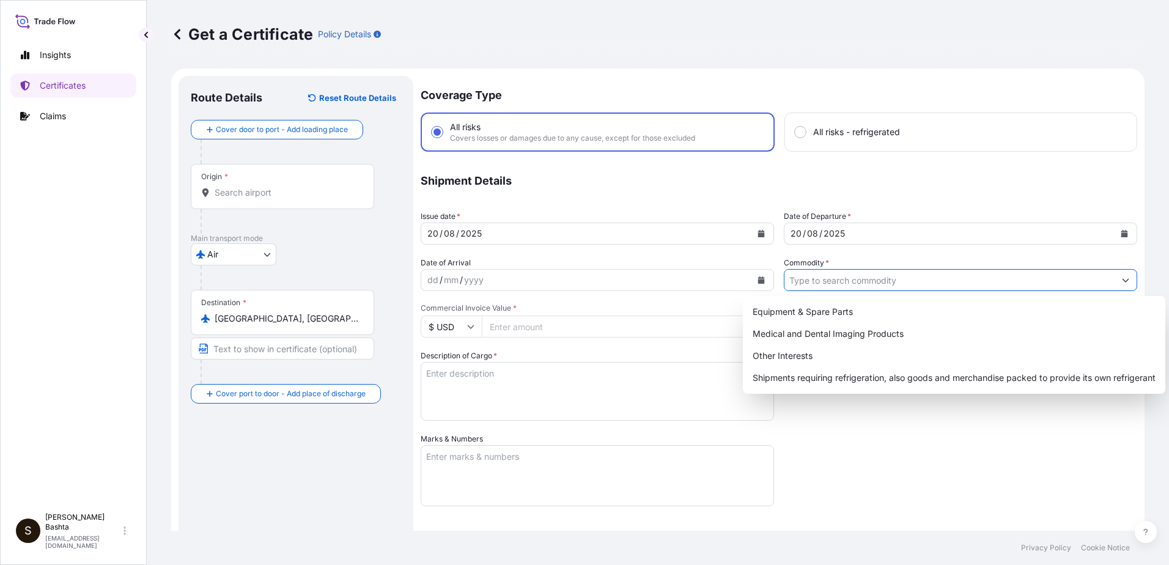
click at [1122, 281] on icon "Show suggestions" at bounding box center [1125, 279] width 7 height 7
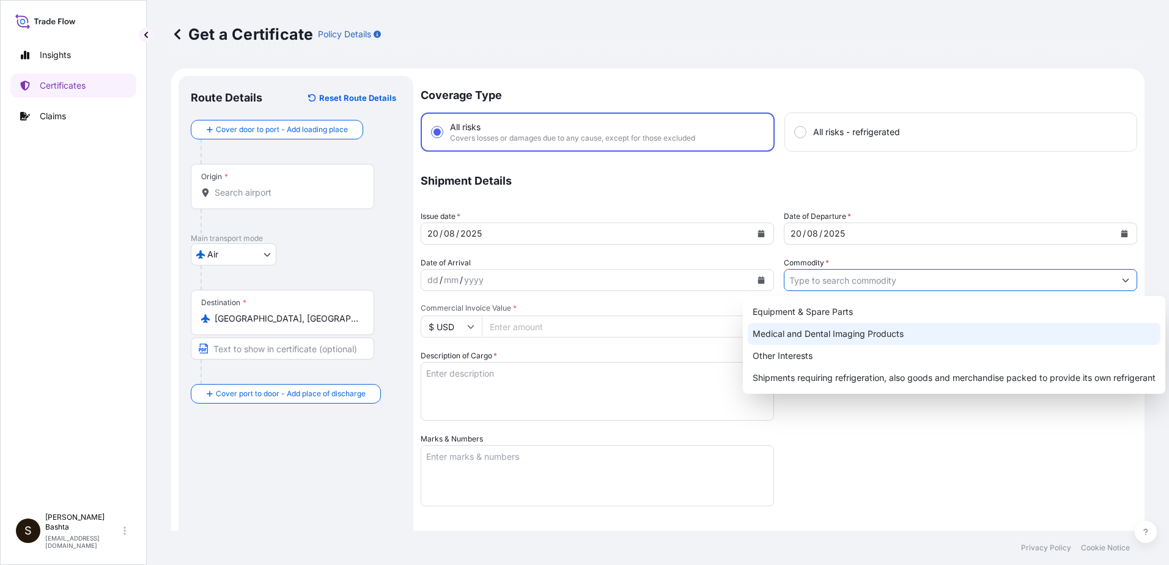
click at [877, 331] on div "Medical and Dental Imaging Products" at bounding box center [954, 334] width 413 height 22
type input "Medical and Dental Imaging Products"
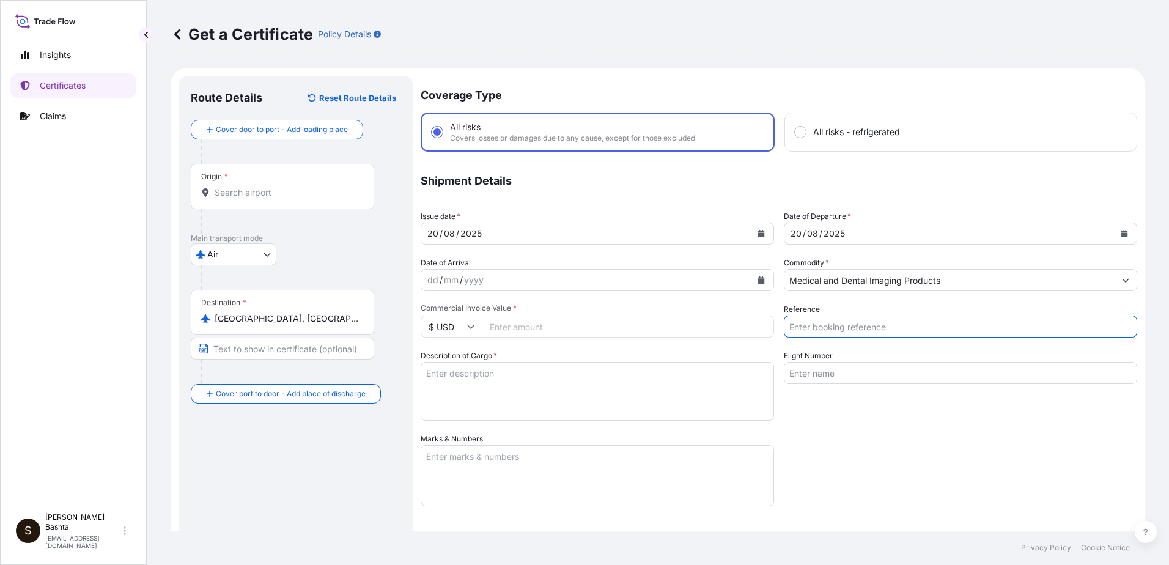
click at [851, 329] on input "Reference" at bounding box center [960, 326] width 353 height 22
type input "21244005"
click at [523, 326] on input "Commercial Invoice Value *" at bounding box center [628, 326] width 292 height 22
type input "23978.40"
click at [462, 370] on textarea "Description of Cargo *" at bounding box center [597, 391] width 353 height 59
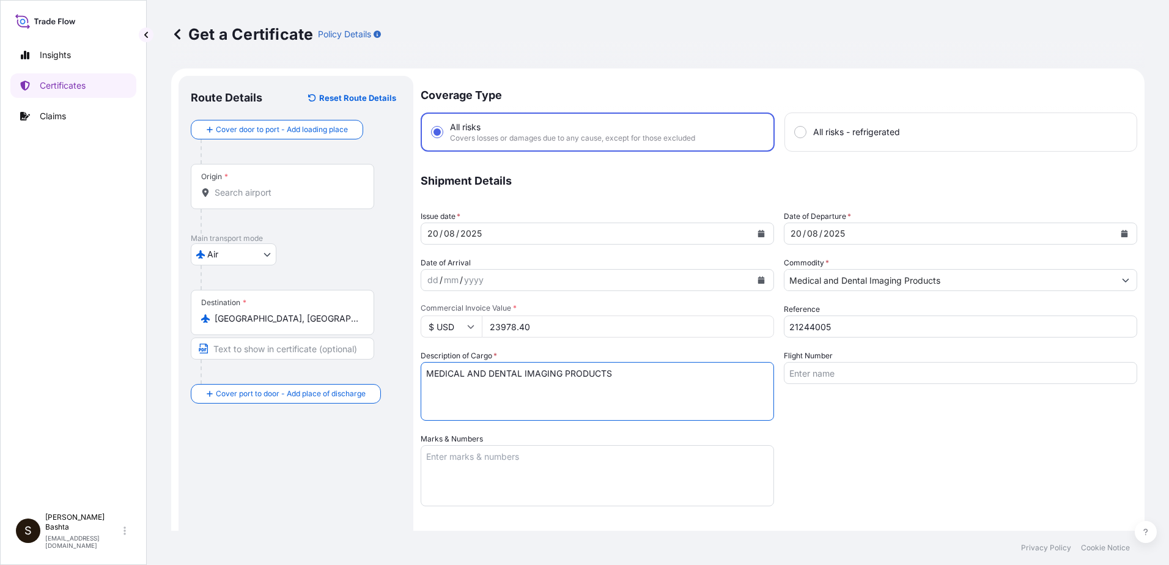
type textarea "MEDICAL AND DENTAL IMAGING PRODUCTS"
click at [460, 455] on textarea "Marks & Numbers" at bounding box center [597, 475] width 353 height 61
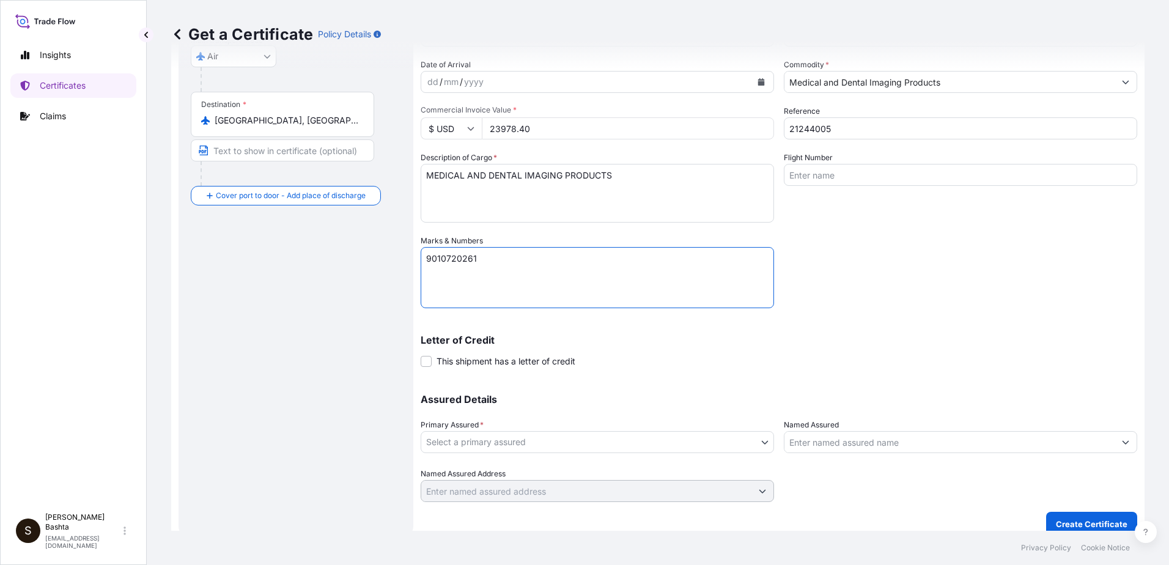
scroll to position [211, 0]
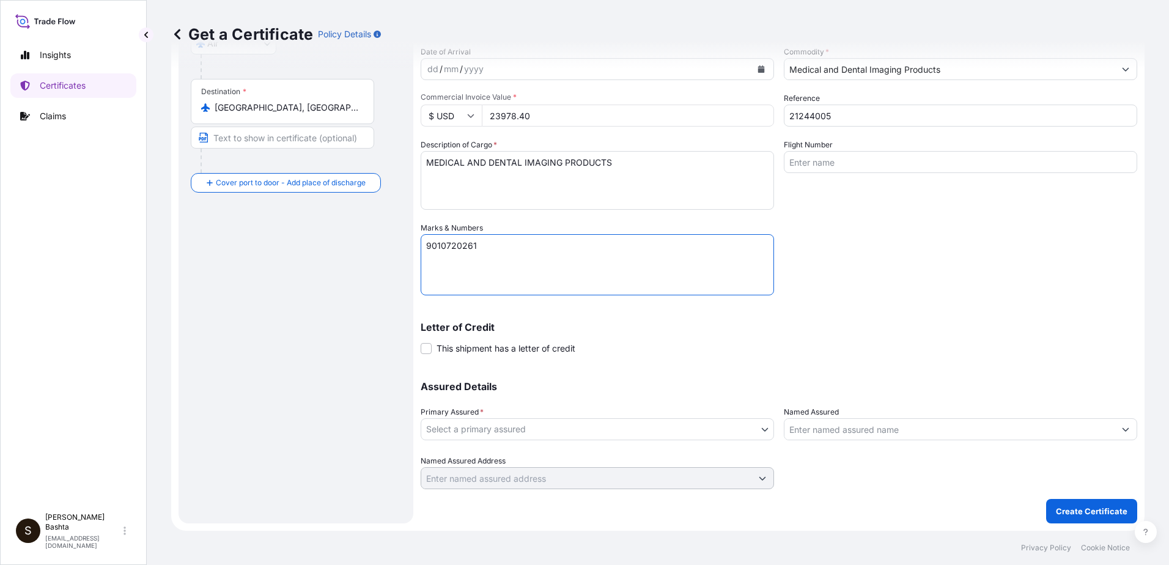
type textarea "9010720261"
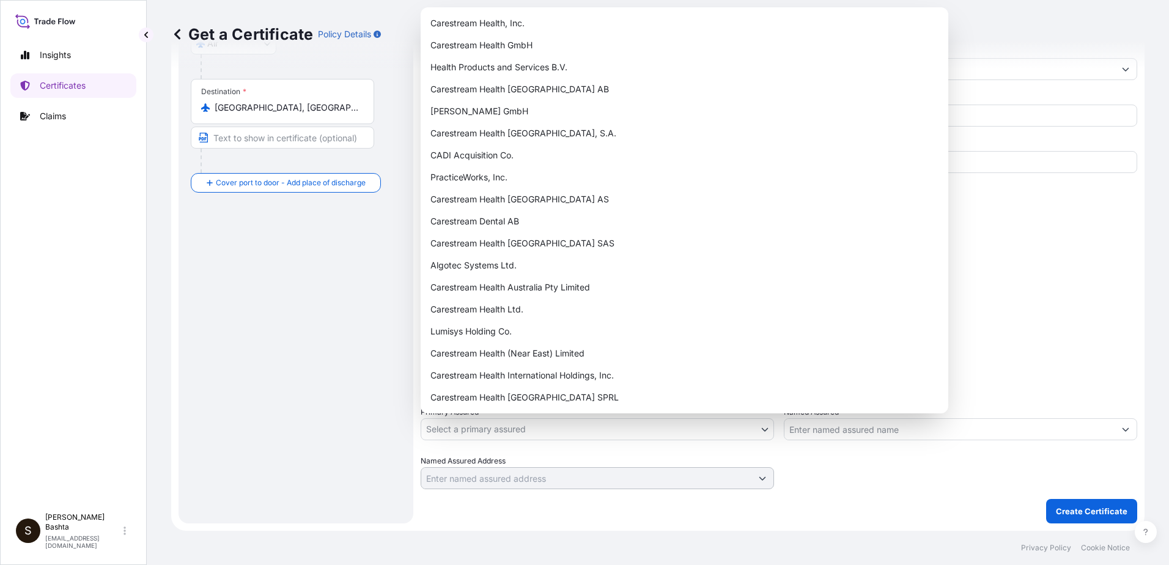
click at [759, 427] on body "Insights Certificates Claims S Stella Bashta stella.bashta@carestream.com Get a…" at bounding box center [584, 282] width 1169 height 565
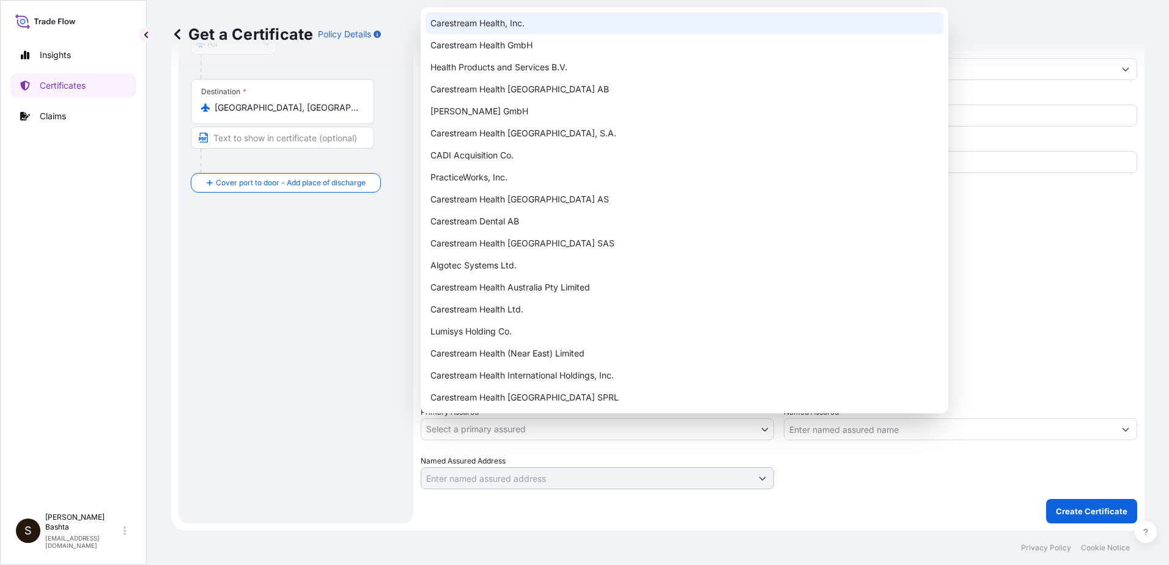
click at [506, 24] on div "Carestream Health, Inc." at bounding box center [684, 23] width 518 height 22
select select "32008"
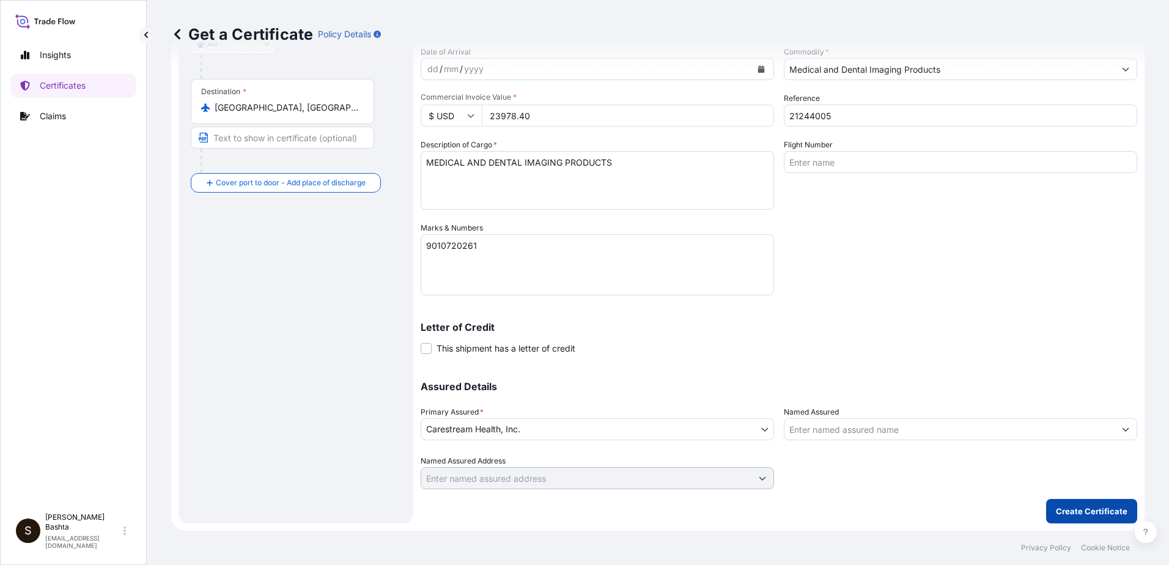
click at [1078, 512] on p "Create Certificate" at bounding box center [1092, 511] width 72 height 12
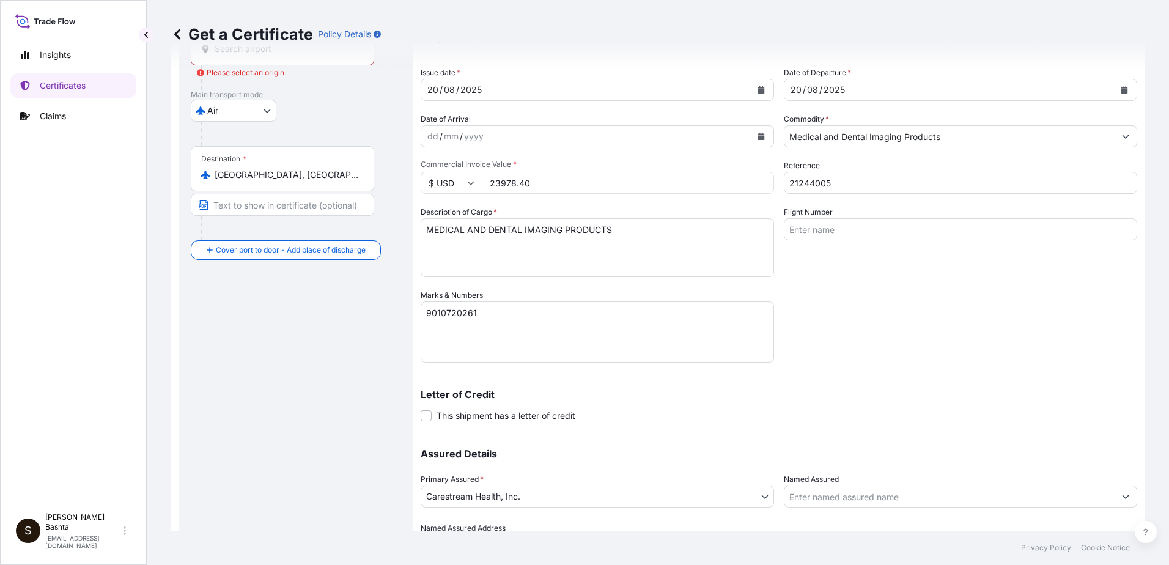
scroll to position [0, 0]
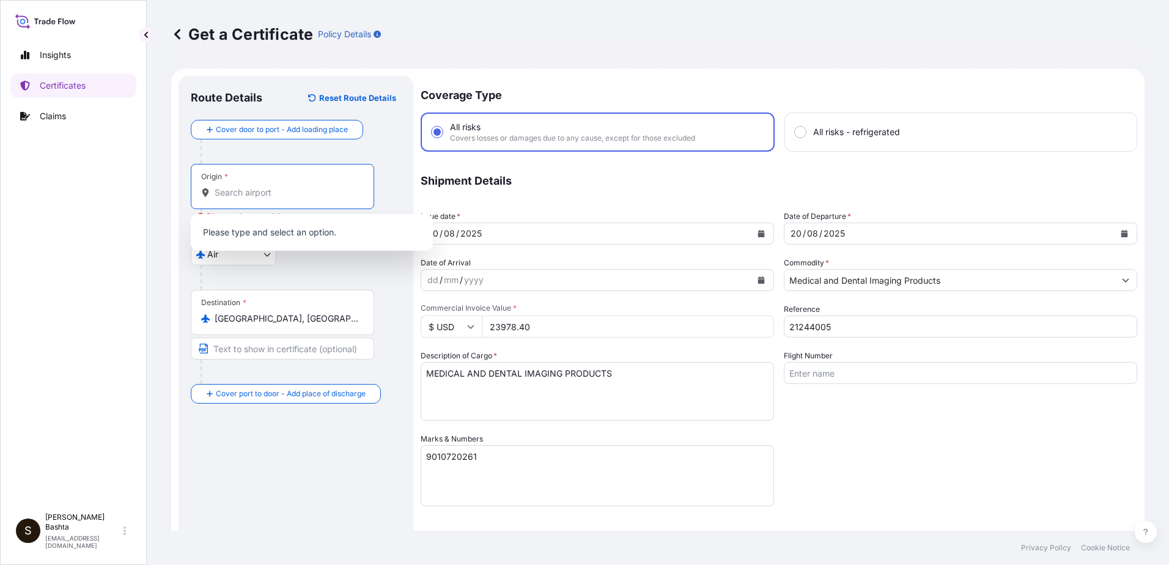
click at [266, 188] on input "Origin * Please select an origin" at bounding box center [287, 192] width 144 height 12
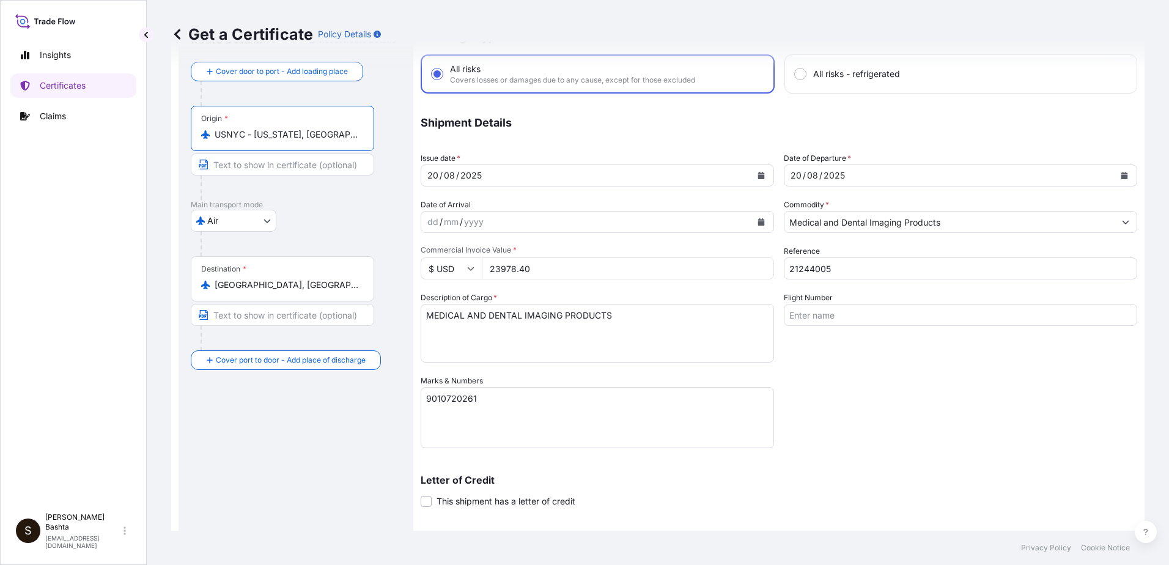
scroll to position [211, 0]
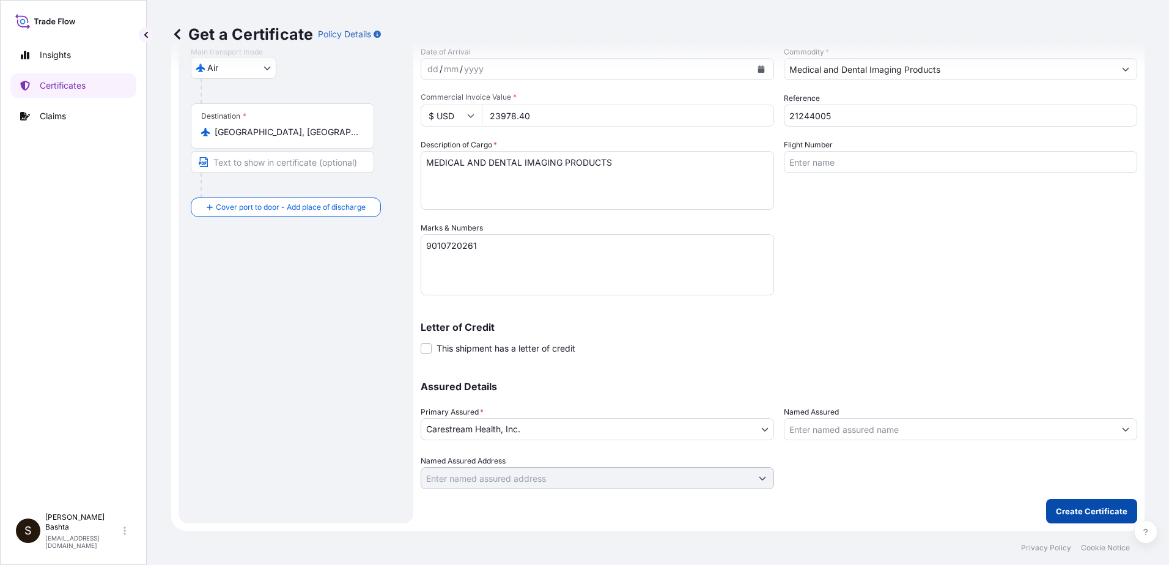
type input "USNYC - New York, United States"
click at [1109, 514] on p "Create Certificate" at bounding box center [1092, 511] width 72 height 12
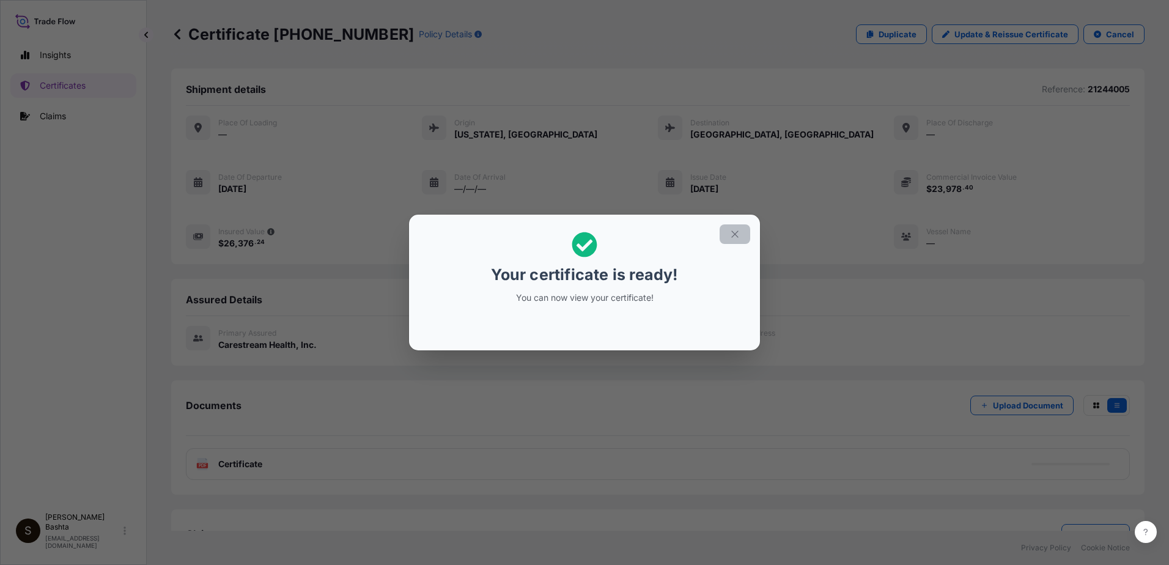
click at [737, 236] on icon "button" at bounding box center [734, 234] width 11 height 11
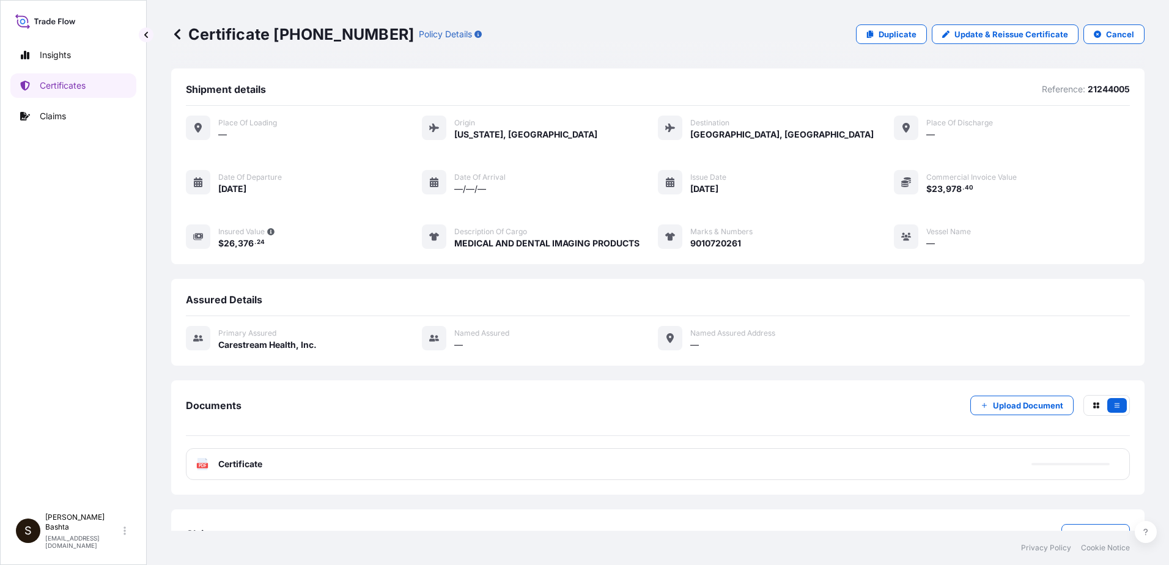
click at [199, 466] on text "PDF" at bounding box center [203, 465] width 8 height 4
click at [70, 86] on p "Certificates" at bounding box center [63, 85] width 46 height 12
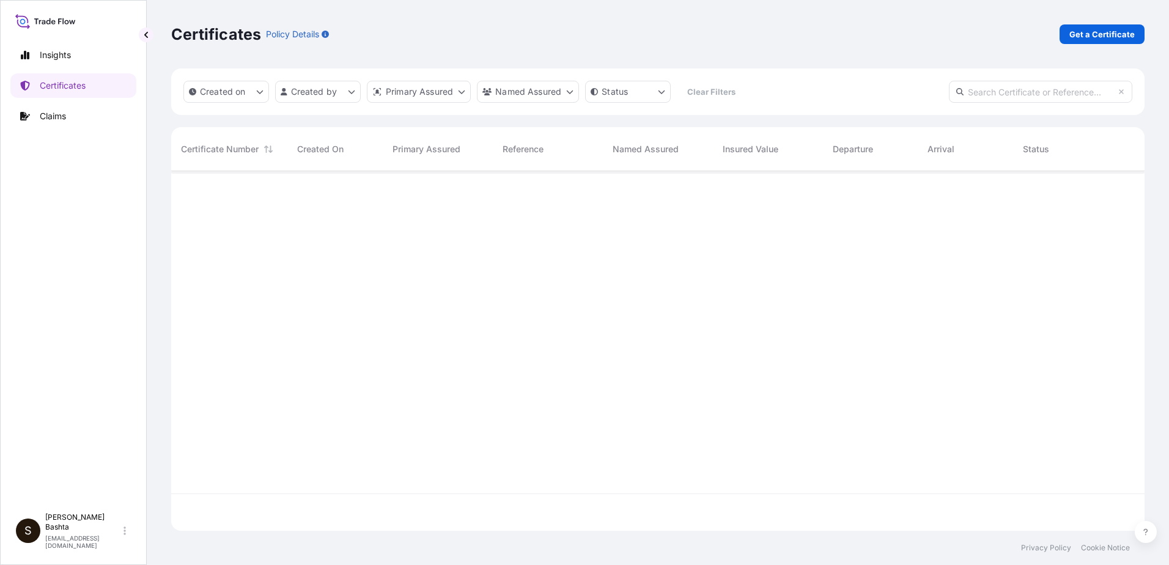
scroll to position [357, 964]
click at [1116, 33] on p "Get a Certificate" at bounding box center [1101, 34] width 65 height 12
select select "Barge"
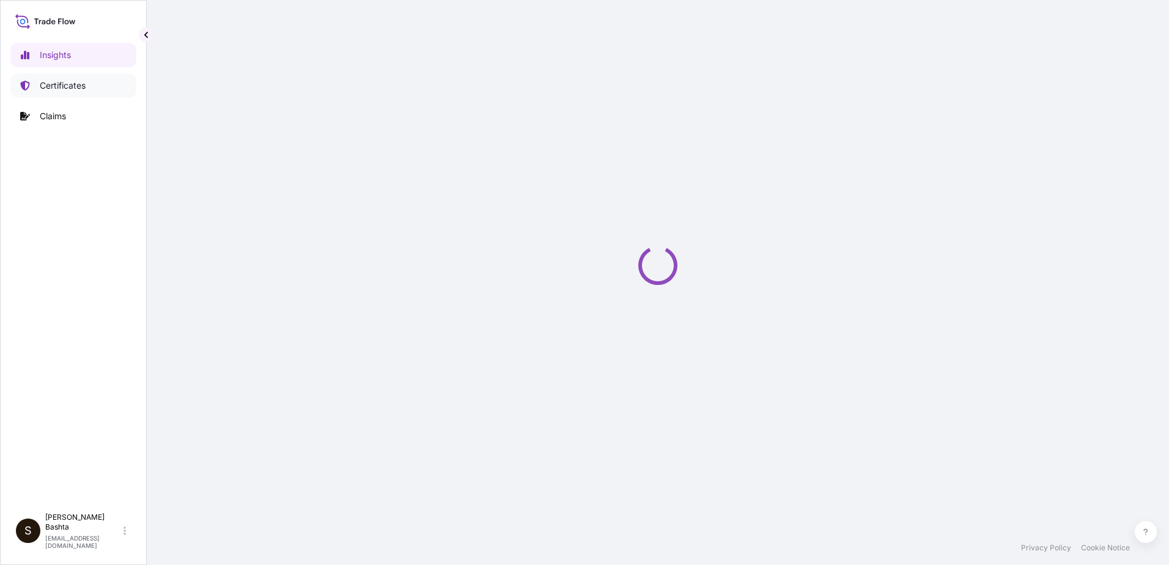
click at [83, 92] on link "Certificates" at bounding box center [73, 85] width 126 height 24
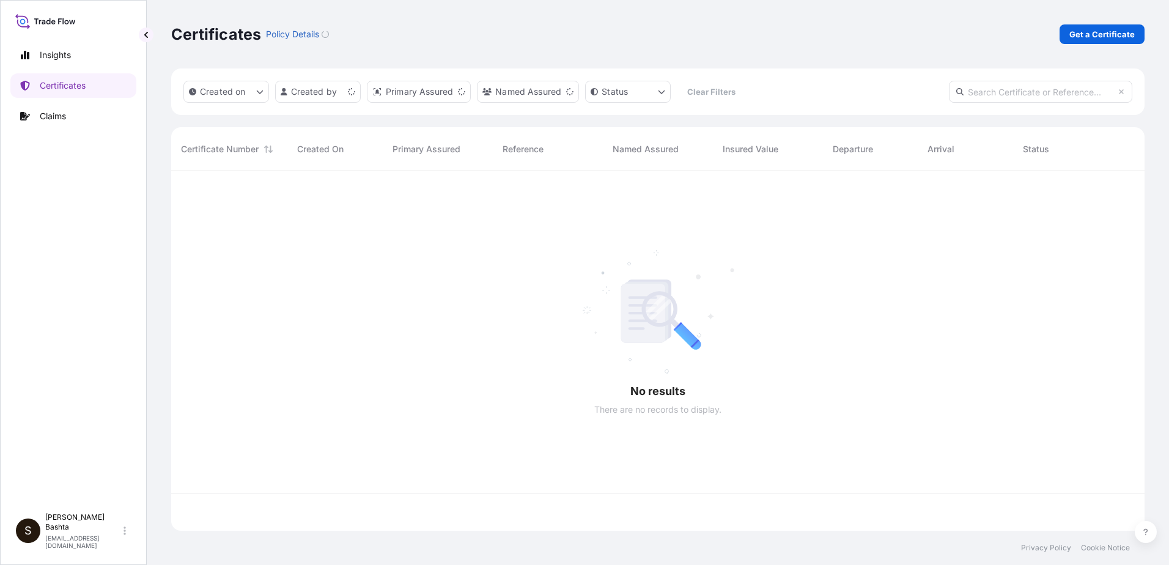
scroll to position [357, 964]
click at [1110, 29] on link "Get a Certificate" at bounding box center [1101, 34] width 85 height 20
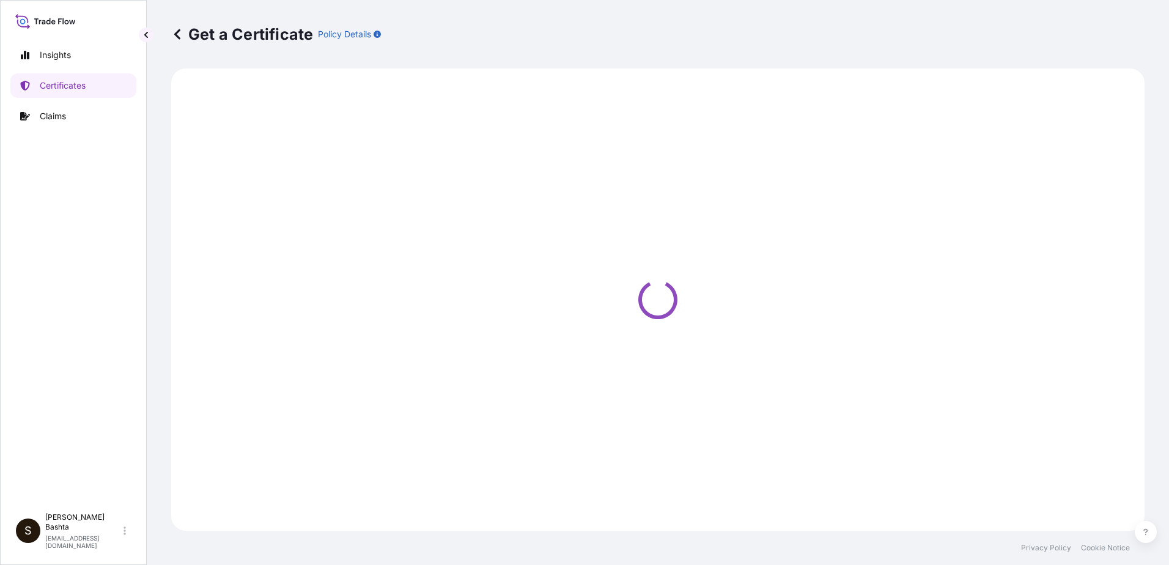
select select "Barge"
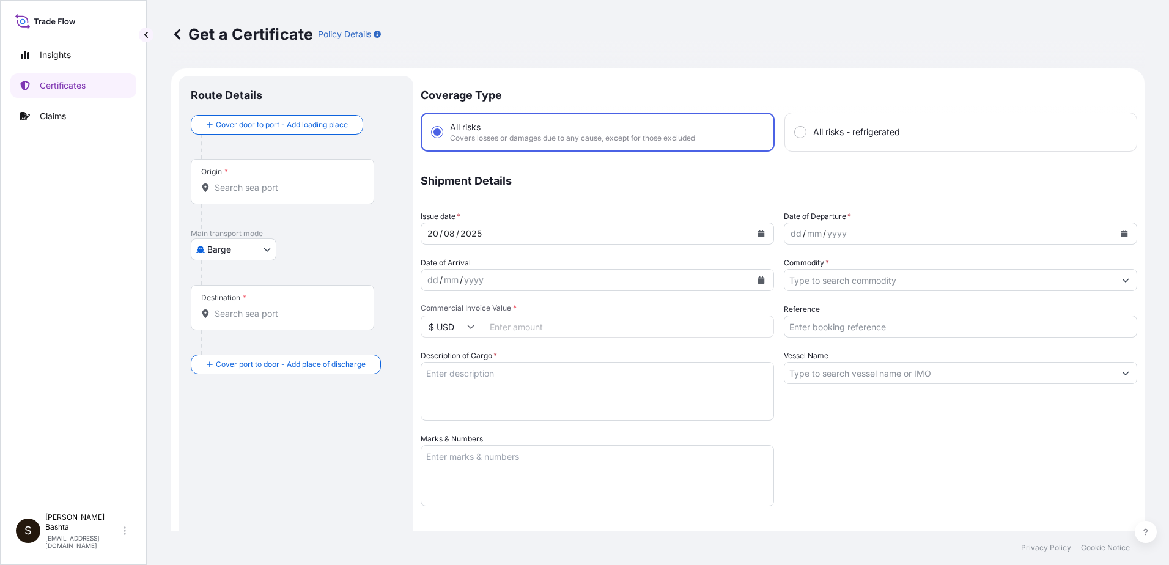
click at [233, 182] on input "Origin *" at bounding box center [287, 188] width 144 height 12
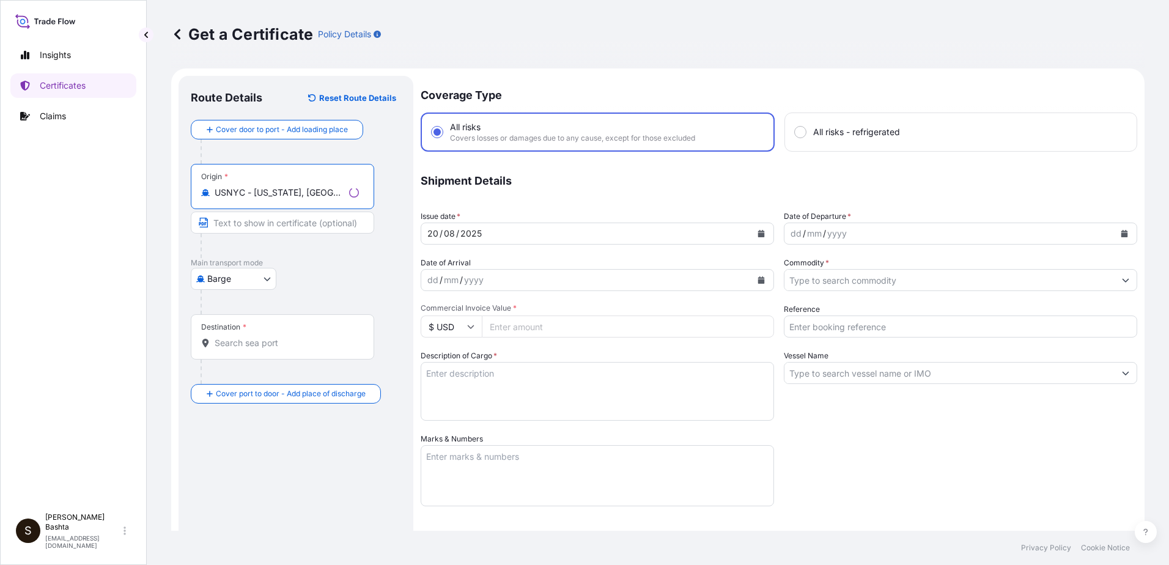
type input "USNYC - [US_STATE], [GEOGRAPHIC_DATA]"
click at [262, 274] on body "0 options available. 5 options available. Insights Certificates Claims S [PERSO…" at bounding box center [584, 282] width 1169 height 565
click at [221, 312] on span "Air" at bounding box center [219, 310] width 11 height 12
select select "Air"
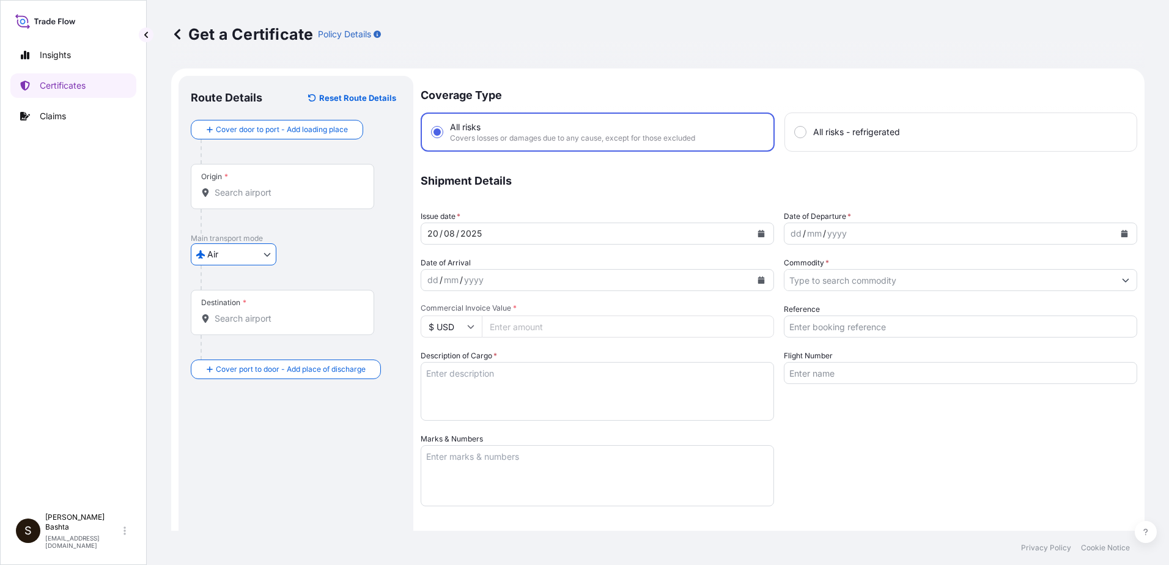
drag, startPoint x: 252, startPoint y: 312, endPoint x: 247, endPoint y: 321, distance: 9.9
click at [248, 315] on input "Destination *" at bounding box center [287, 318] width 144 height 12
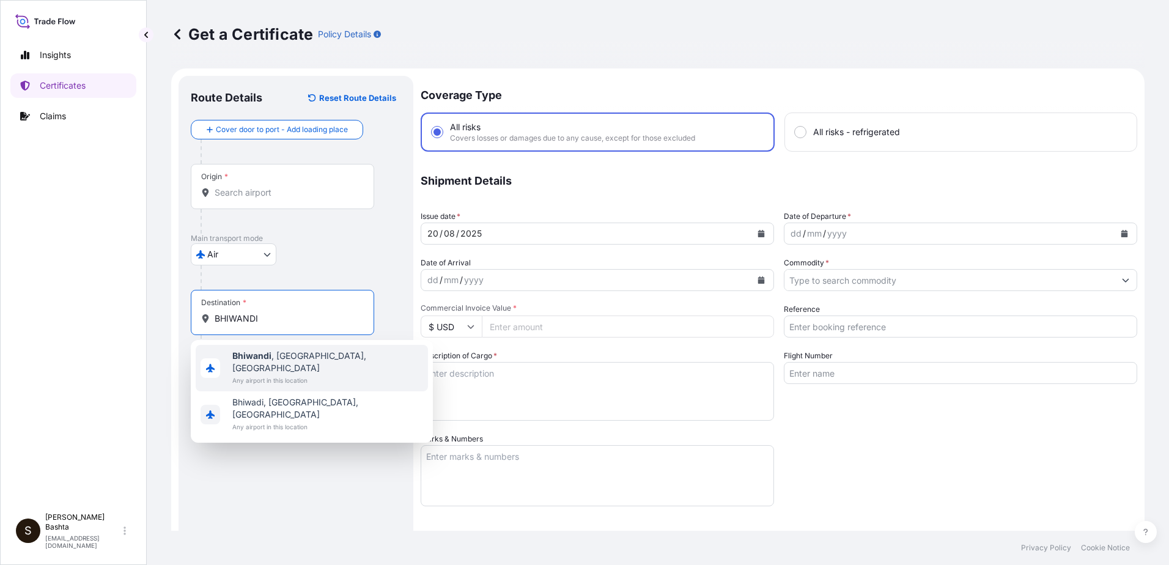
click at [275, 355] on span "Bhiwandi , Maharashtra, India" at bounding box center [327, 362] width 191 height 24
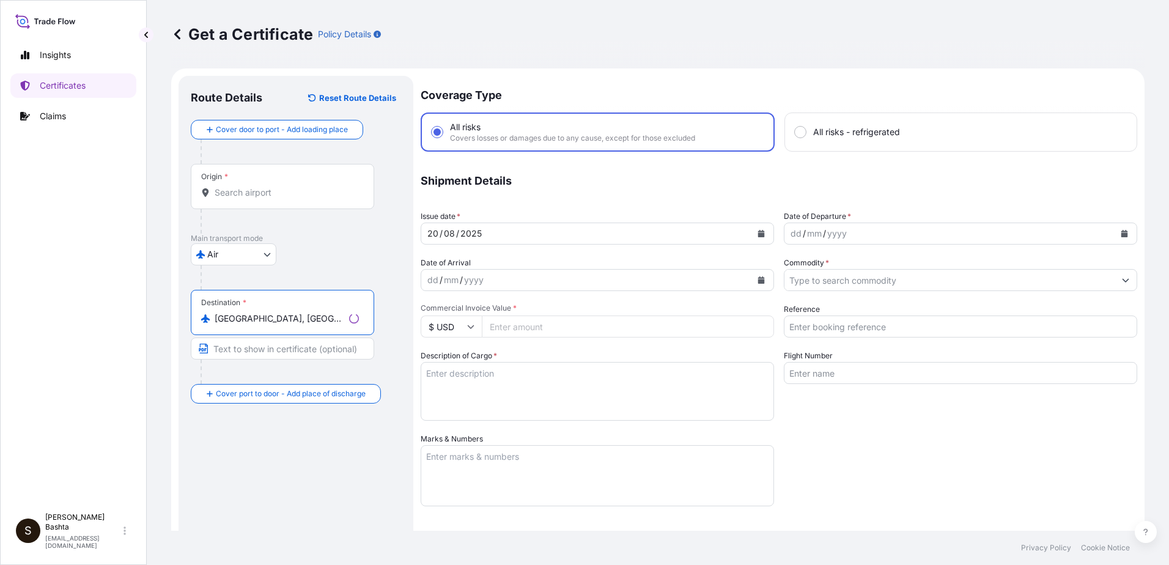
type input "Bhiwandi, Maharashtra, India"
click at [789, 238] on div "dd" at bounding box center [795, 233] width 13 height 15
click at [1122, 279] on icon "Show suggestions" at bounding box center [1125, 279] width 7 height 7
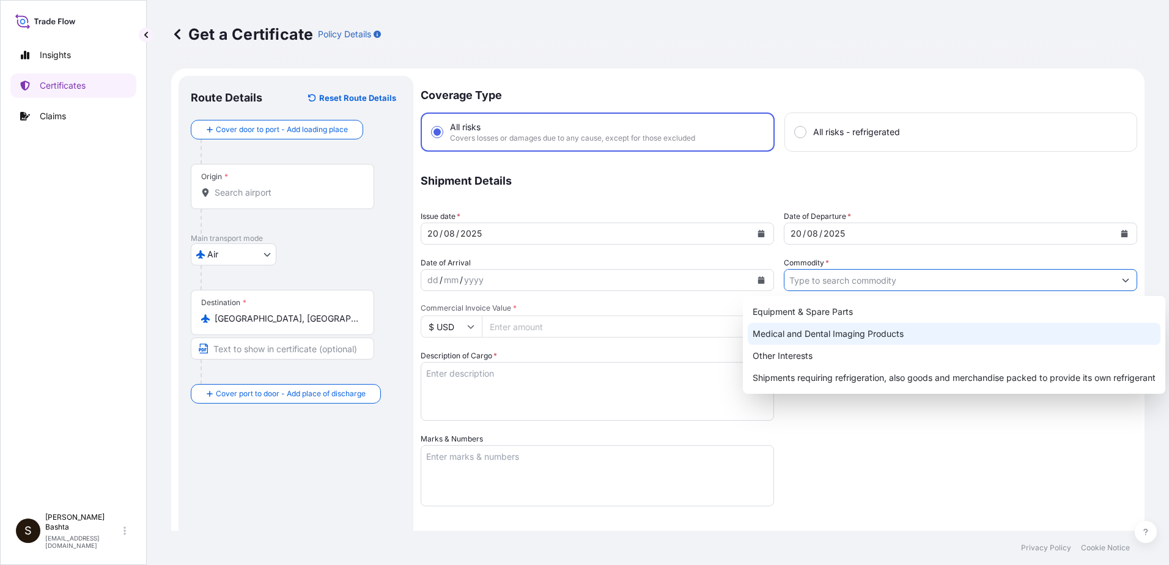
click at [898, 329] on div "Medical and Dental Imaging Products" at bounding box center [954, 334] width 413 height 22
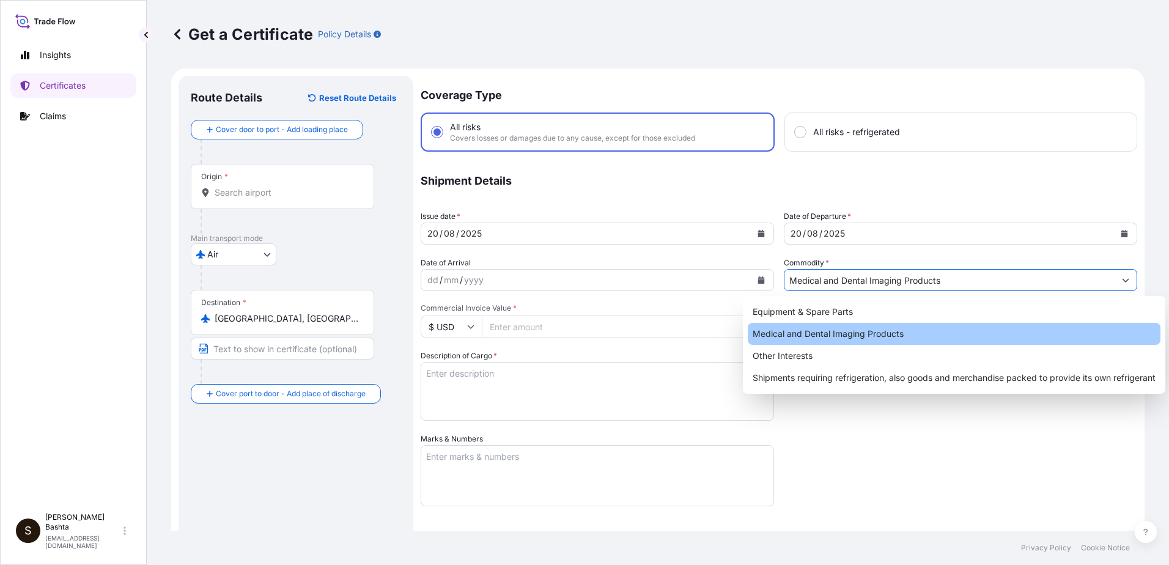
type input "Medical and Dental Imaging Products"
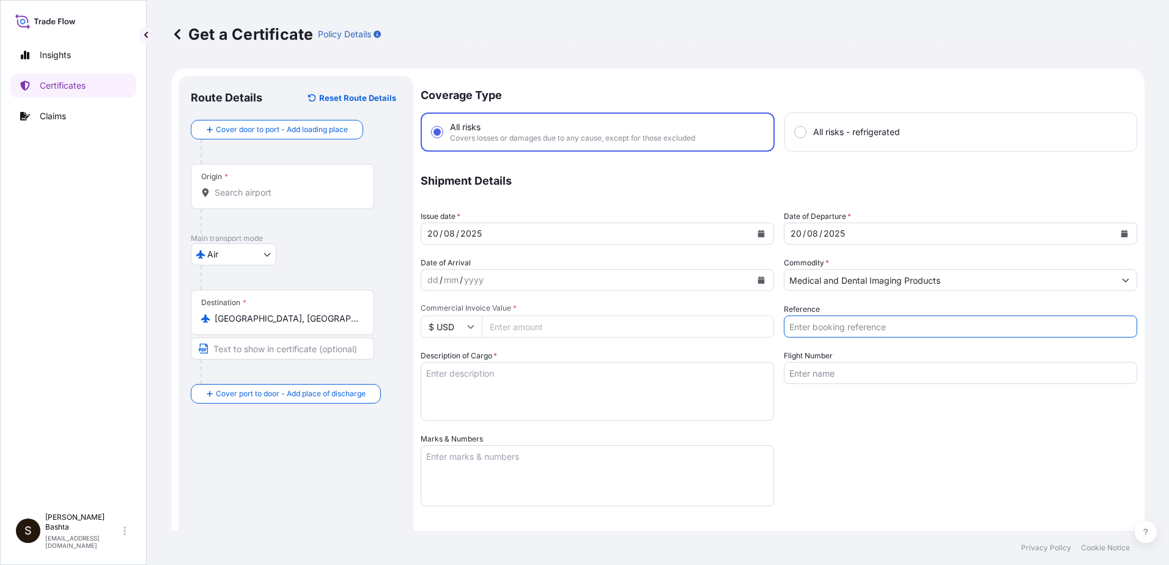
click at [853, 328] on input "Reference" at bounding box center [960, 326] width 353 height 22
type input "21244027"
click at [565, 328] on input "Commercial Invoice Value *" at bounding box center [628, 326] width 292 height 22
type input "37655.70"
click at [471, 372] on textarea "Description of Cargo *" at bounding box center [597, 391] width 353 height 59
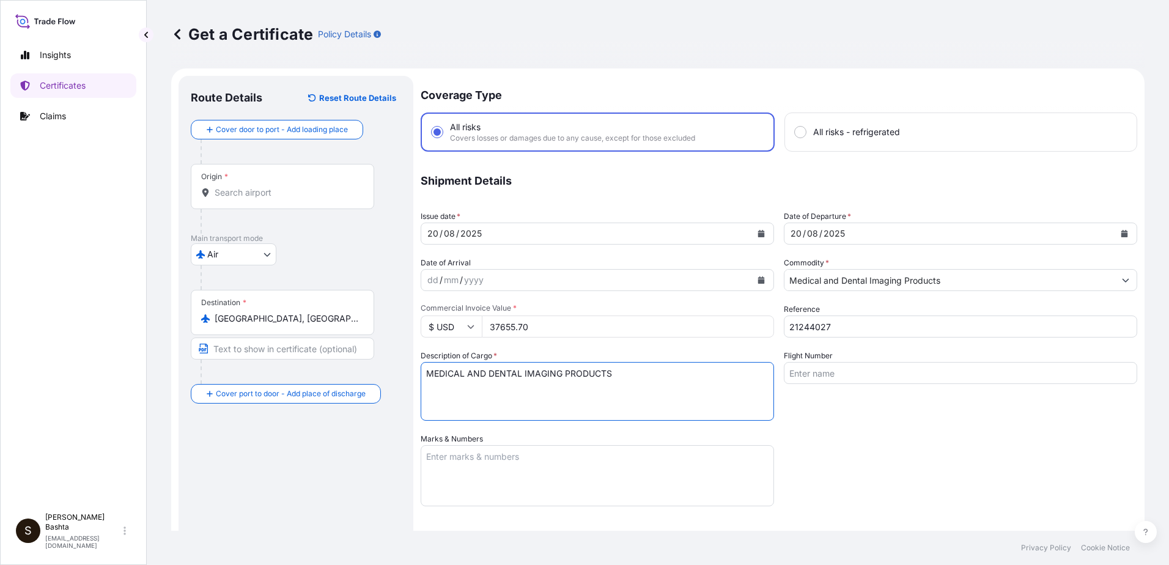
type textarea "MEDICAL AND DENTAL IMAGING PRODUCTS"
click at [460, 459] on textarea "Marks & Numbers" at bounding box center [597, 475] width 353 height 61
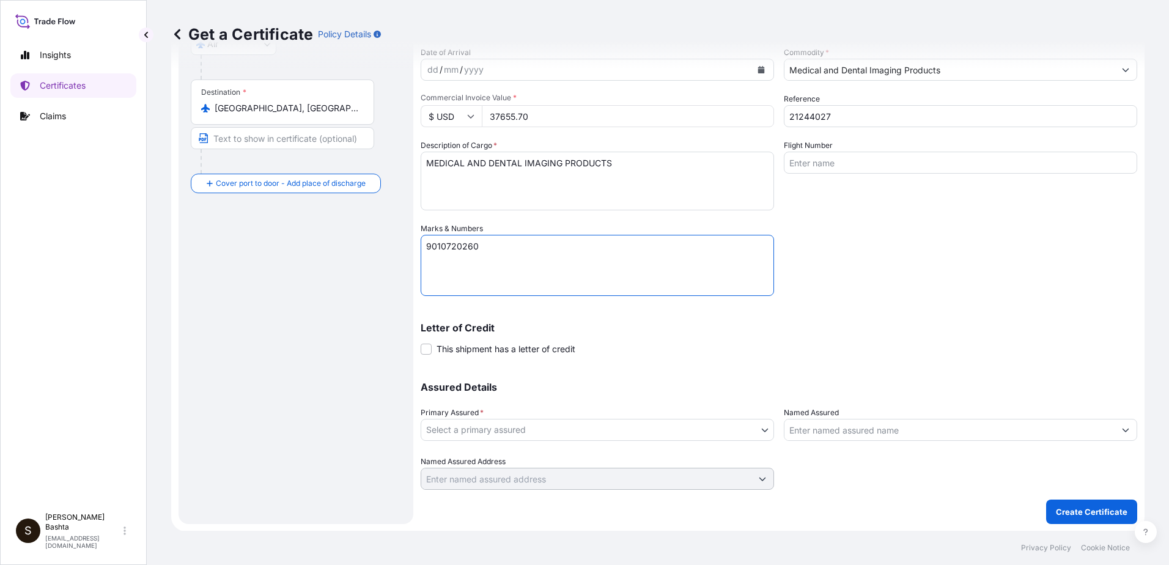
scroll to position [211, 0]
type textarea "9010720260"
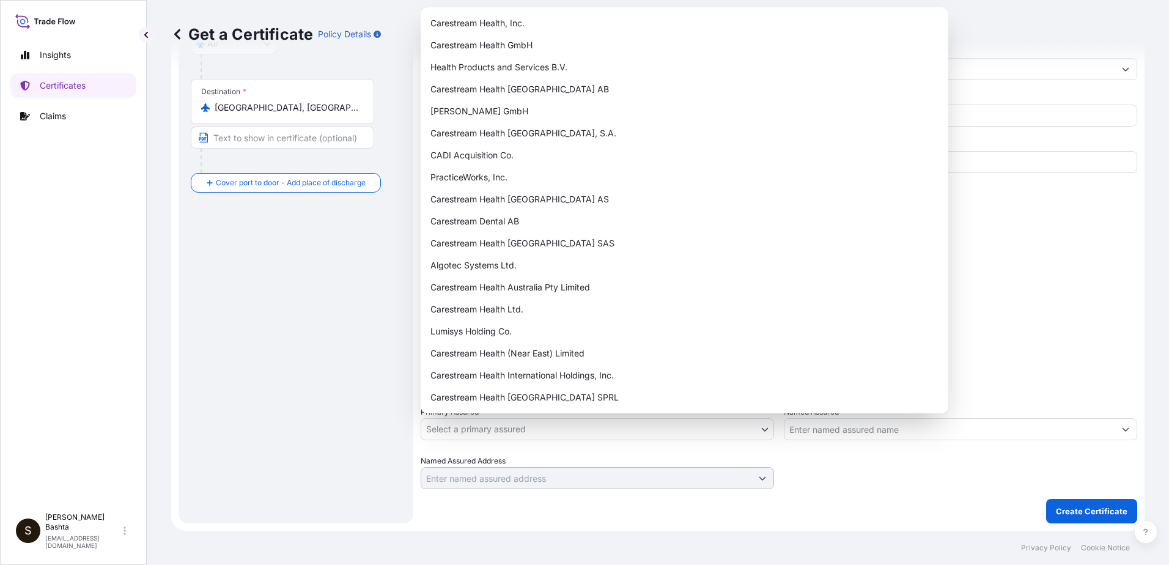
click at [763, 426] on body "Insights Certificates Claims S Stella Bashta stella.bashta@carestream.com Get a…" at bounding box center [584, 282] width 1169 height 565
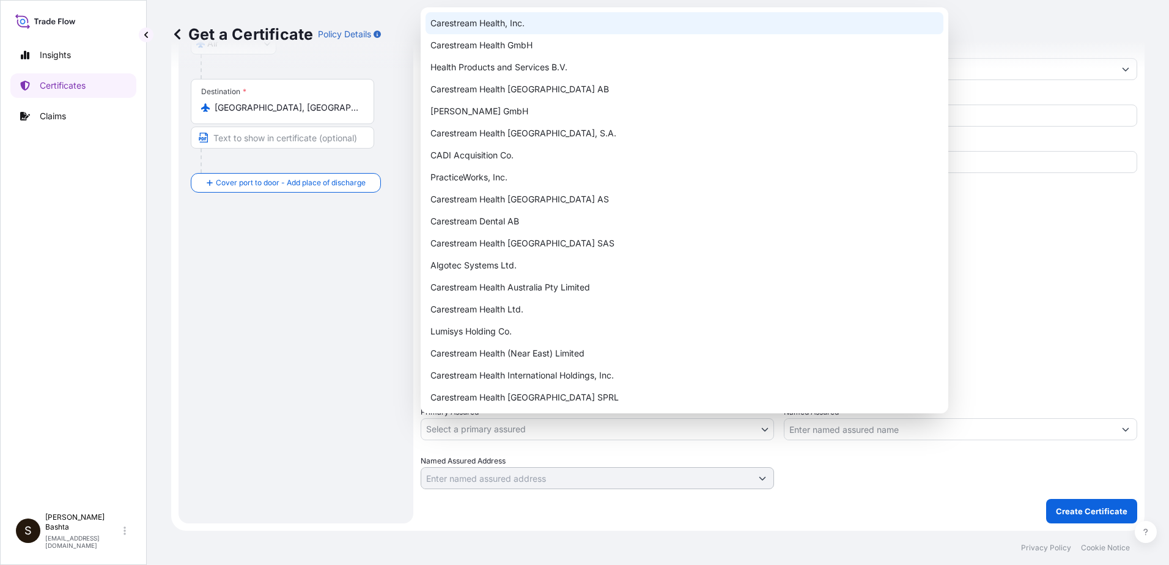
click at [516, 27] on div "Carestream Health, Inc." at bounding box center [684, 23] width 518 height 22
select select "32008"
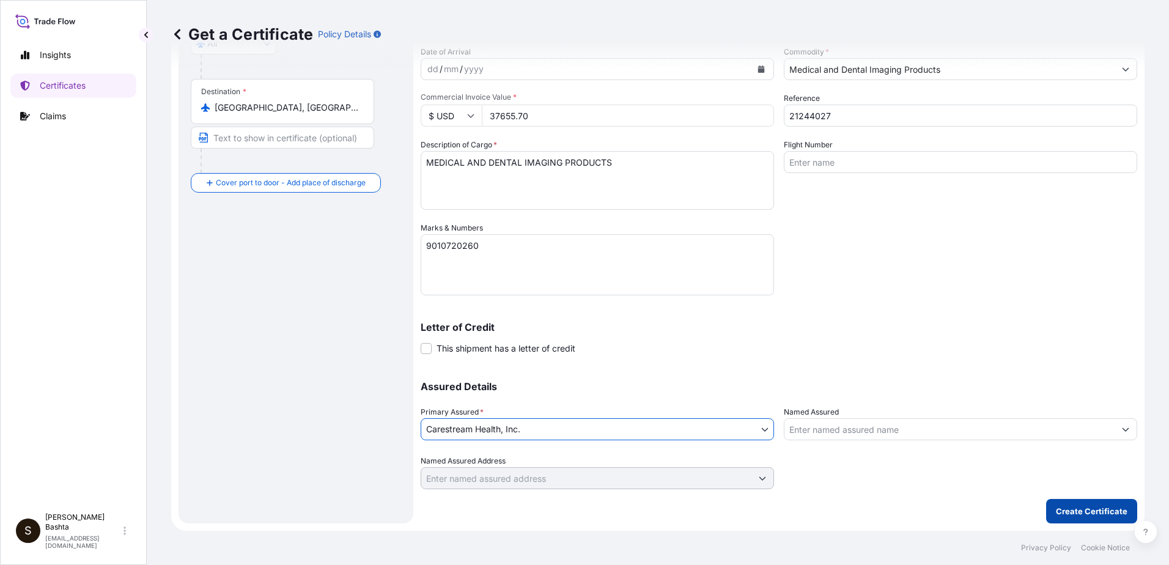
click at [1083, 506] on p "Create Certificate" at bounding box center [1092, 511] width 72 height 12
click at [1091, 515] on p "Create Certificate" at bounding box center [1092, 511] width 72 height 12
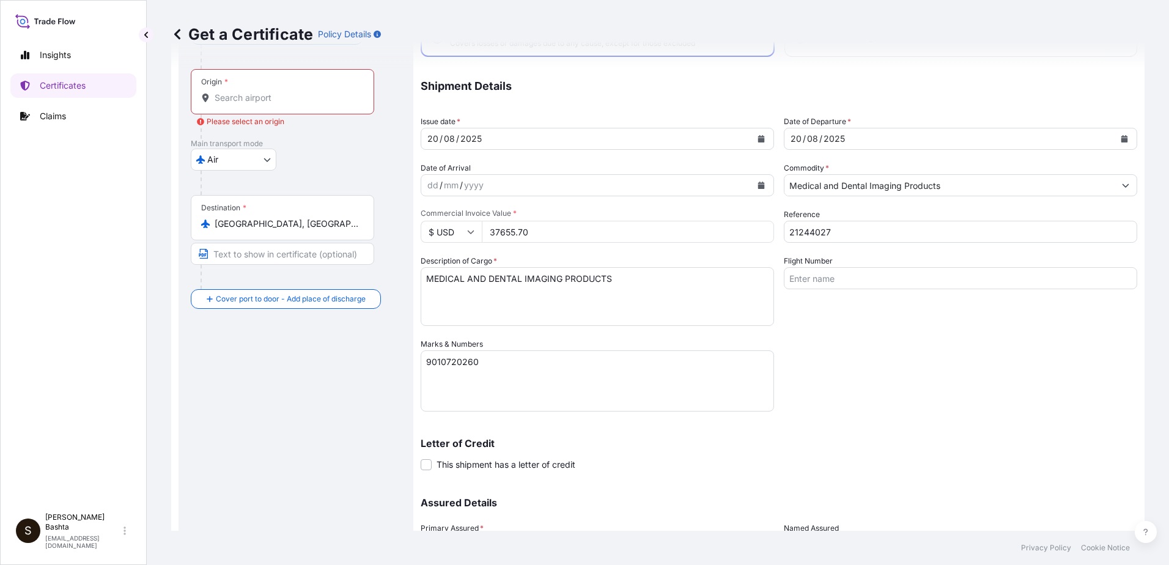
scroll to position [0, 0]
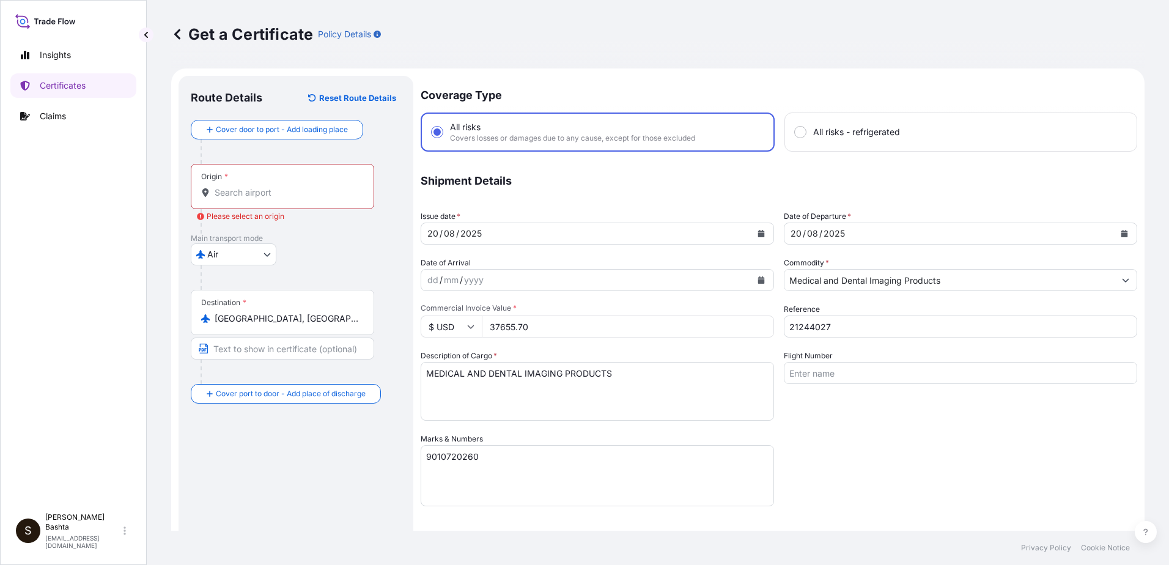
click at [246, 185] on div "Origin *" at bounding box center [282, 186] width 183 height 45
click at [246, 186] on input "Origin * Please select an origin" at bounding box center [287, 192] width 144 height 12
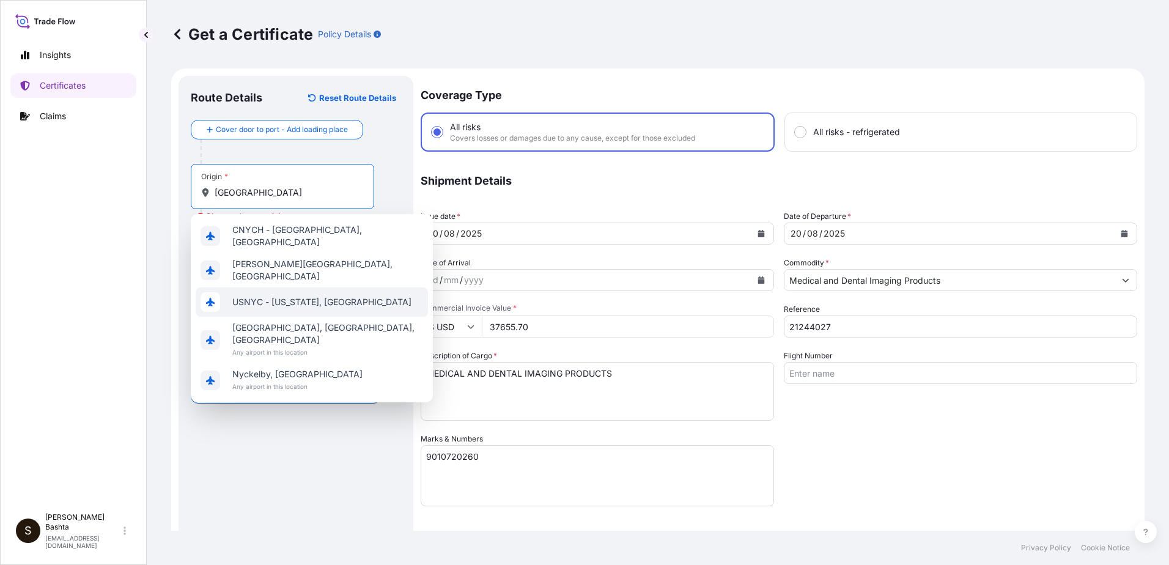
click at [318, 297] on span "USNYC - New York, United States" at bounding box center [321, 302] width 179 height 12
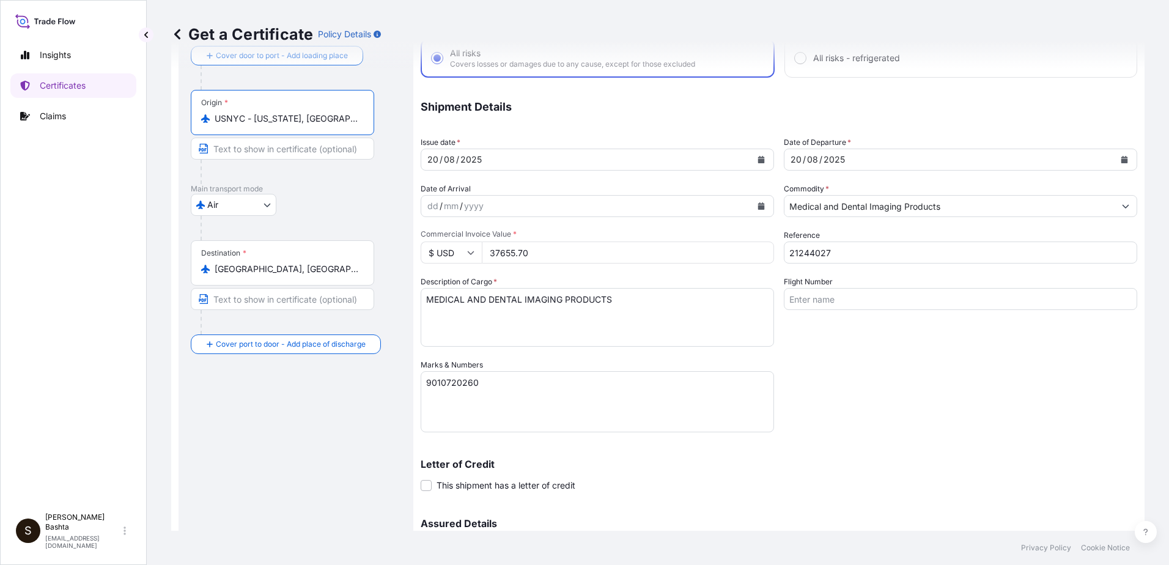
scroll to position [211, 0]
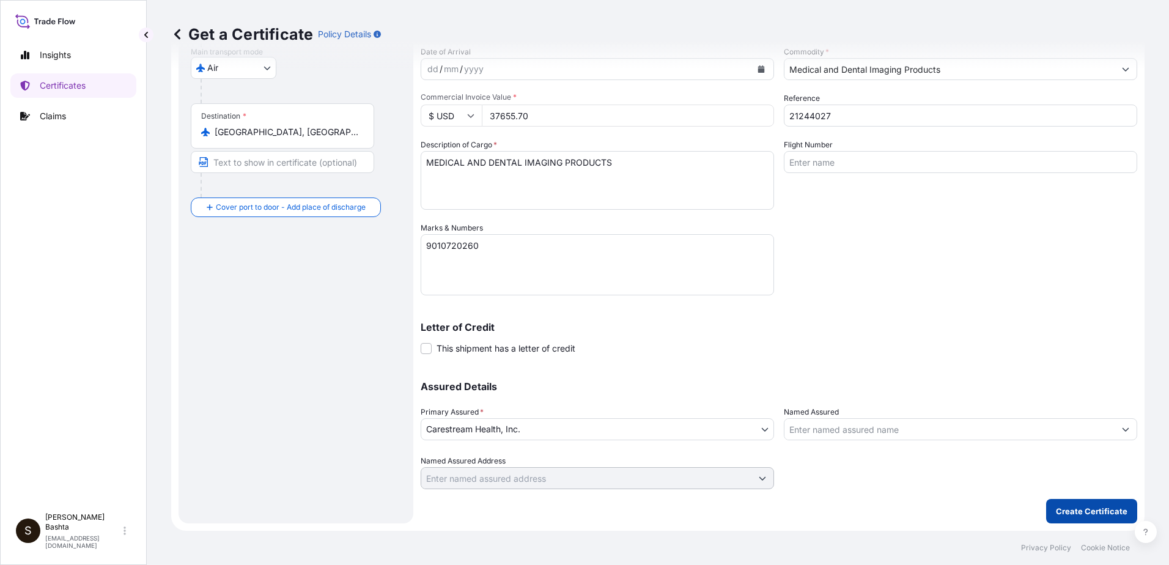
type input "USNYC - New York, United States"
click at [1081, 515] on p "Create Certificate" at bounding box center [1092, 511] width 72 height 12
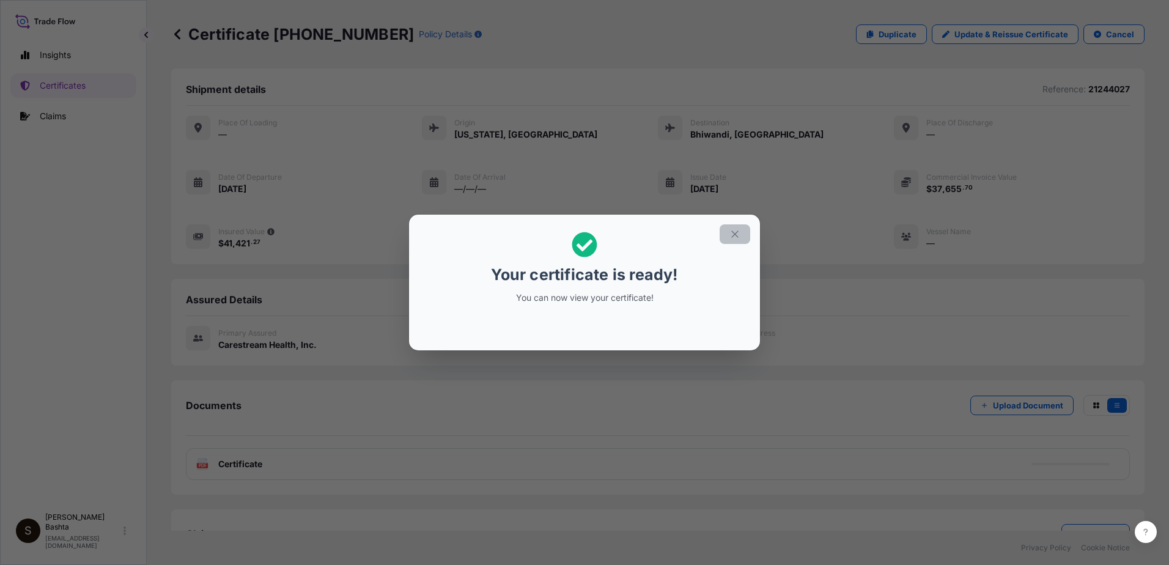
click at [731, 236] on icon "button" at bounding box center [734, 234] width 11 height 11
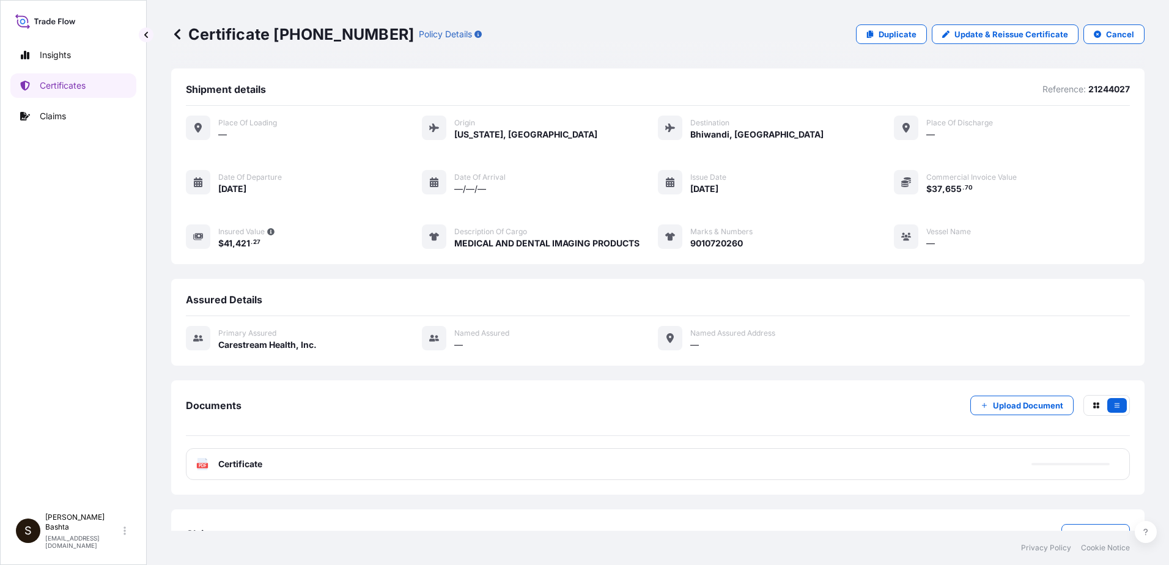
click at [202, 465] on text "PDF" at bounding box center [203, 465] width 8 height 4
click at [204, 464] on text "PDF" at bounding box center [203, 465] width 8 height 4
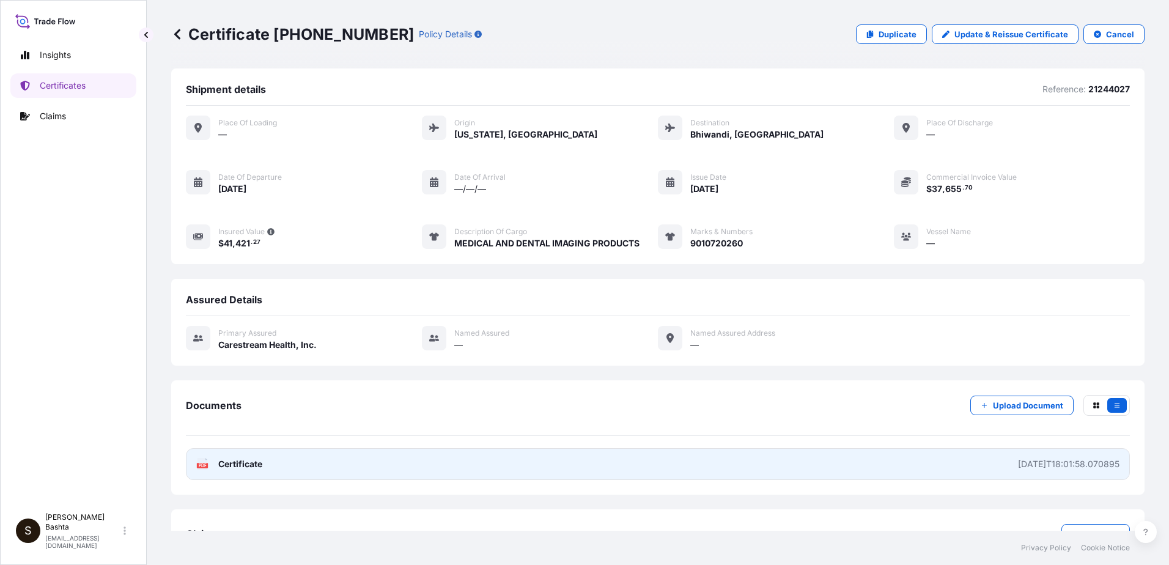
click at [204, 464] on text "PDF" at bounding box center [203, 465] width 8 height 4
